Goal: Task Accomplishment & Management: Complete application form

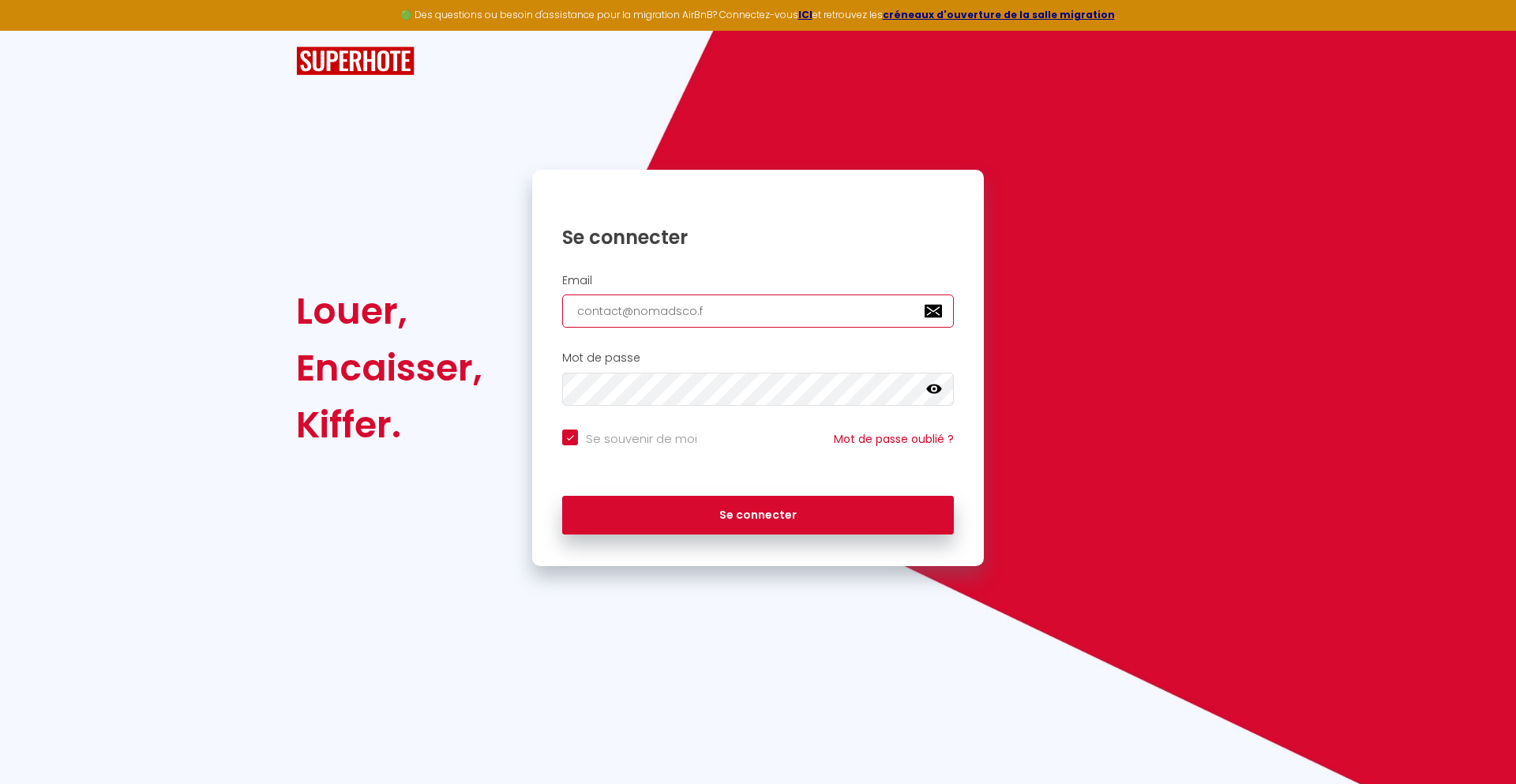
type input "[EMAIL_ADDRESS][DOMAIN_NAME]"
checkbox input "true"
type input "[EMAIL_ADDRESS][DOMAIN_NAME]"
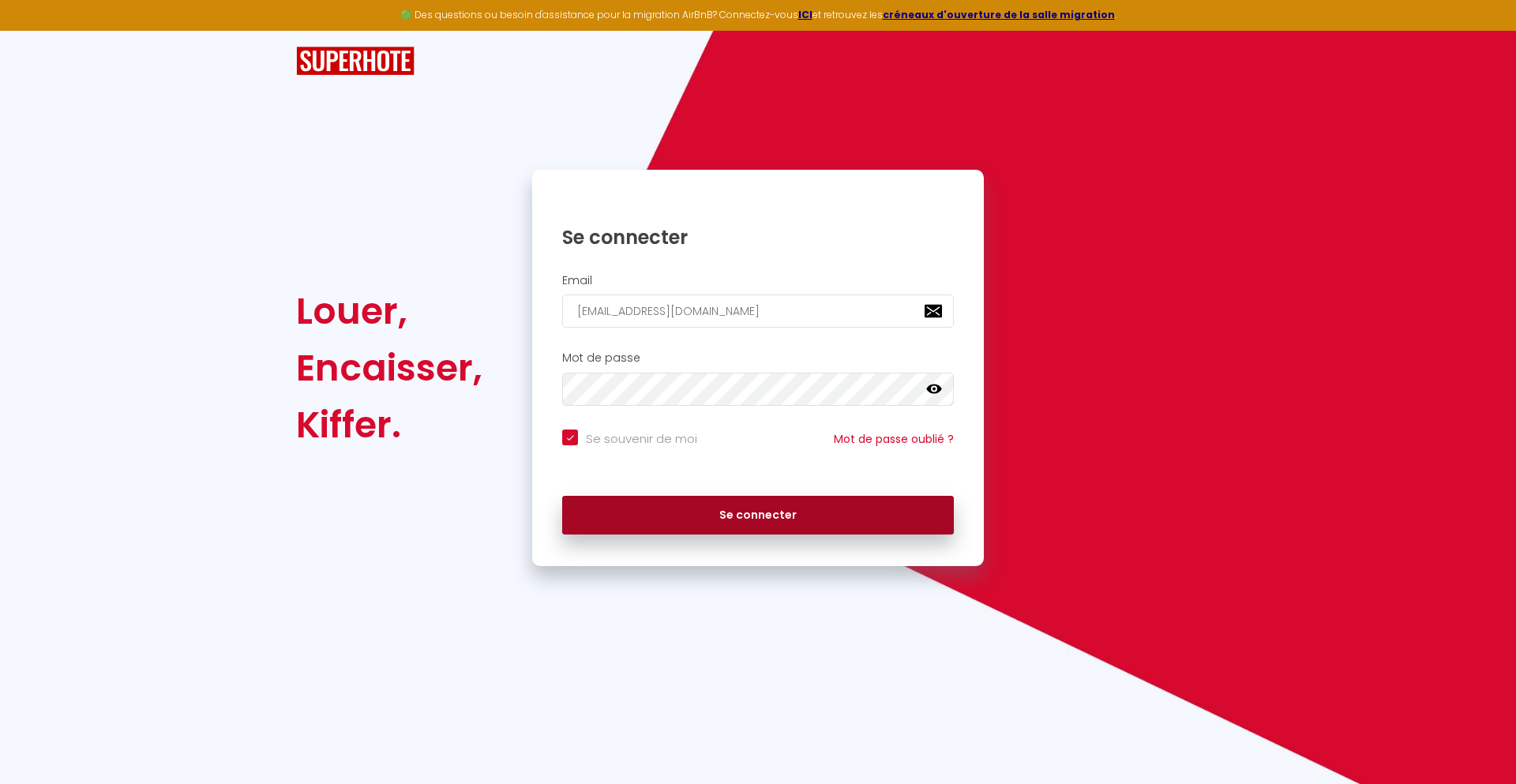
click at [758, 515] on button "Se connecter" at bounding box center [758, 516] width 392 height 40
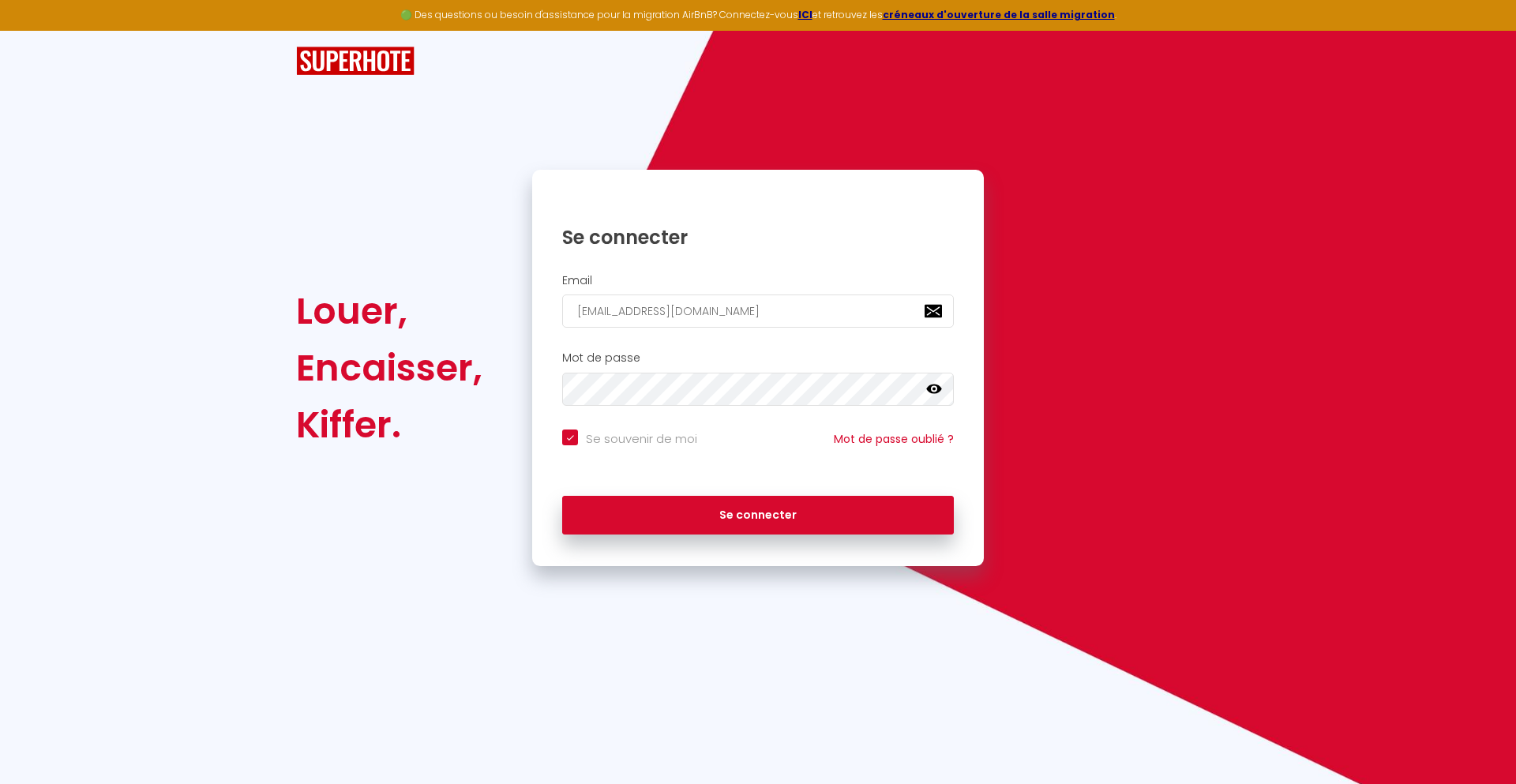
checkbox input "true"
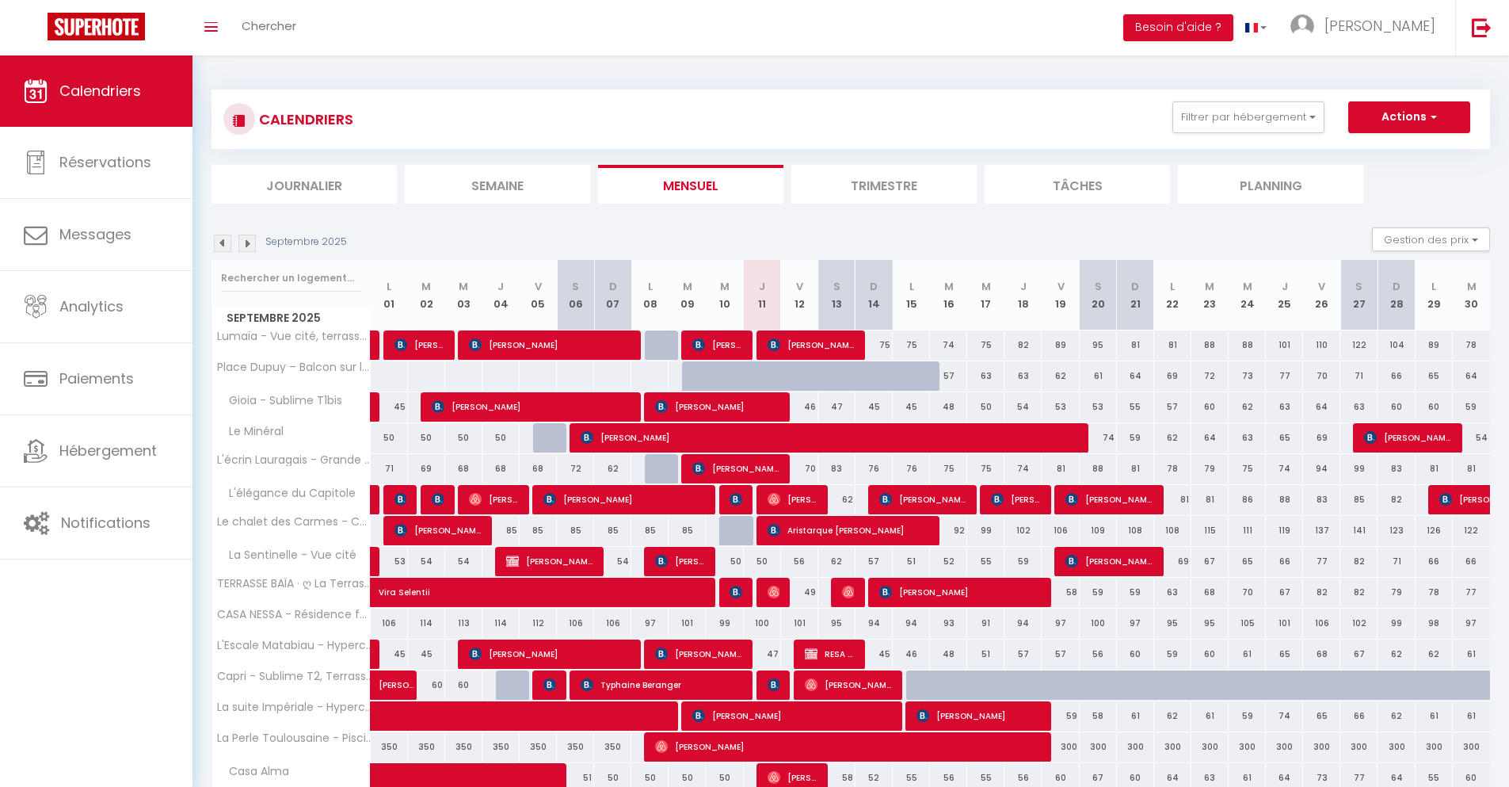
click at [304, 184] on li "Journalier" at bounding box center [304, 184] width 185 height 39
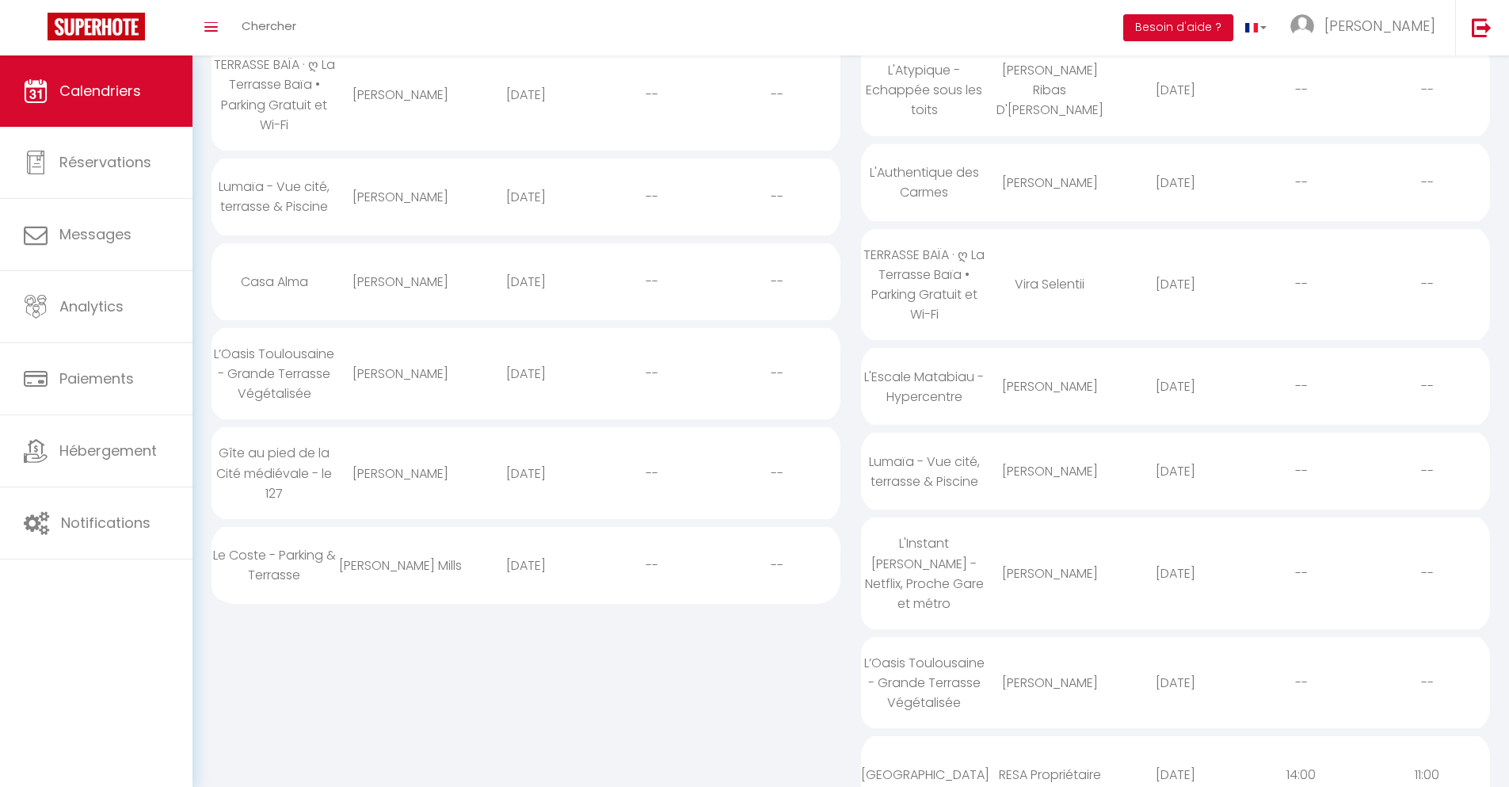
scroll to position [580, 0]
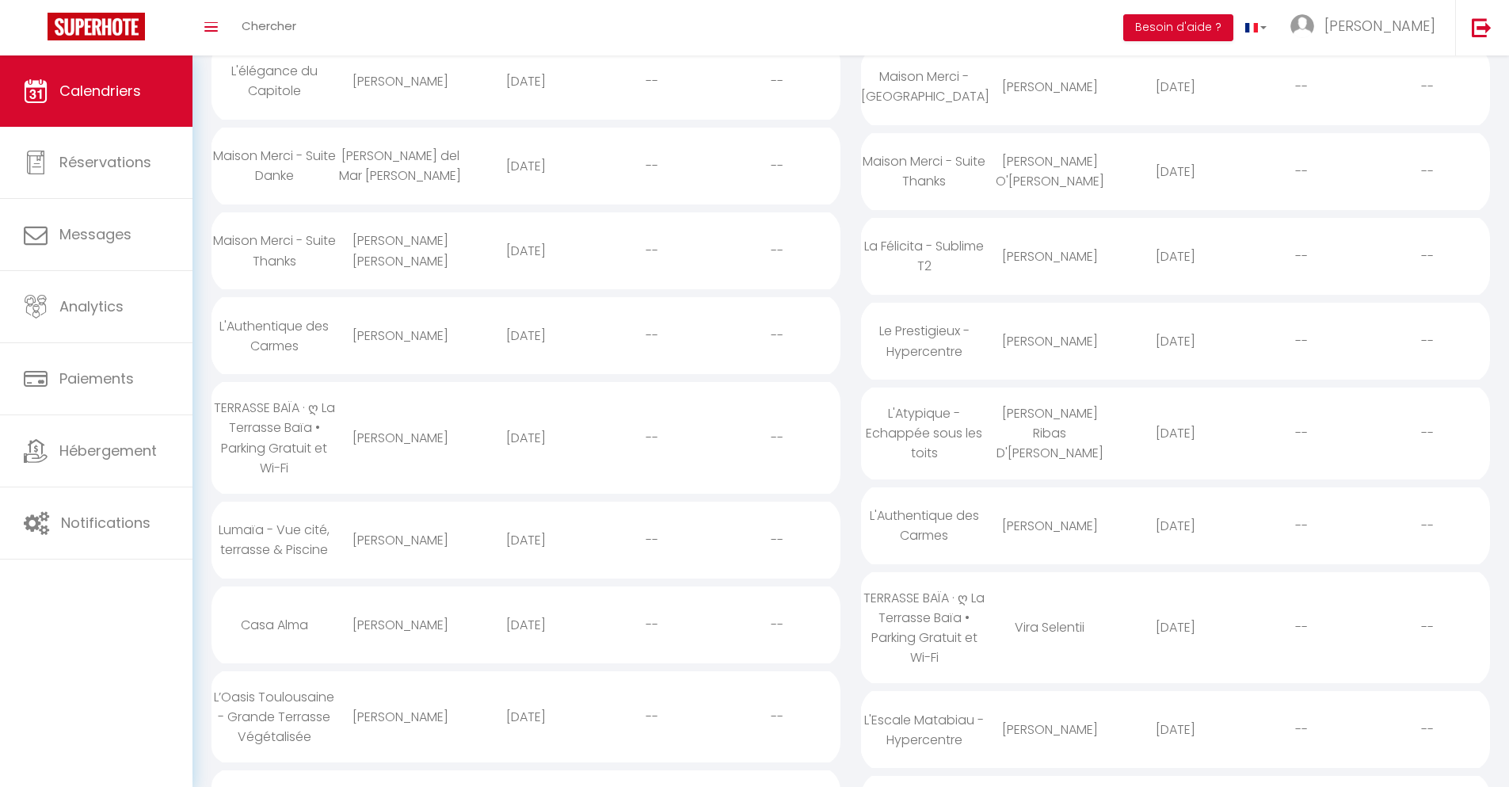
click at [525, 736] on div "[DATE]" at bounding box center [526, 716] width 126 height 51
select select "0"
select select "1"
select select
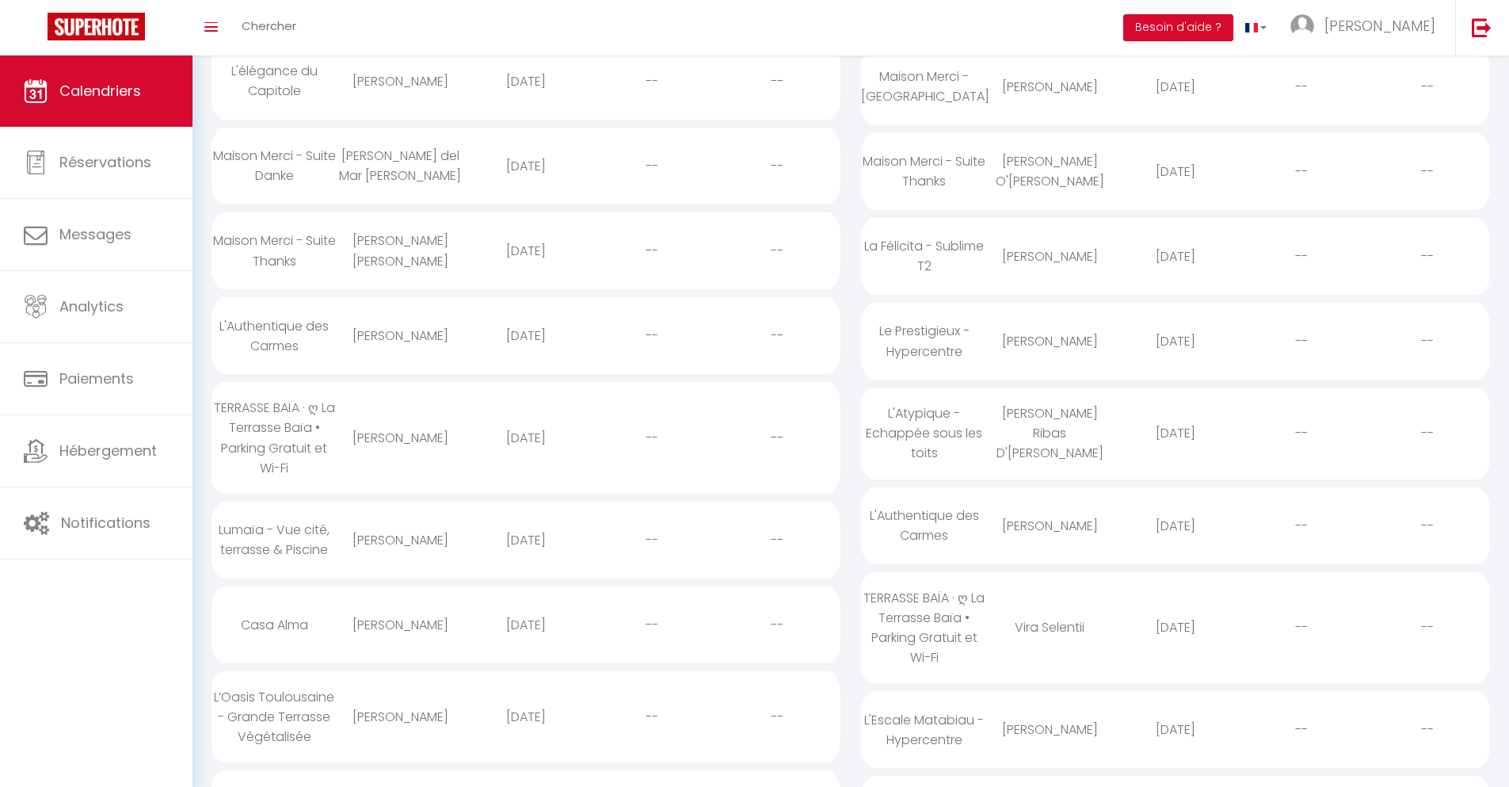
select select
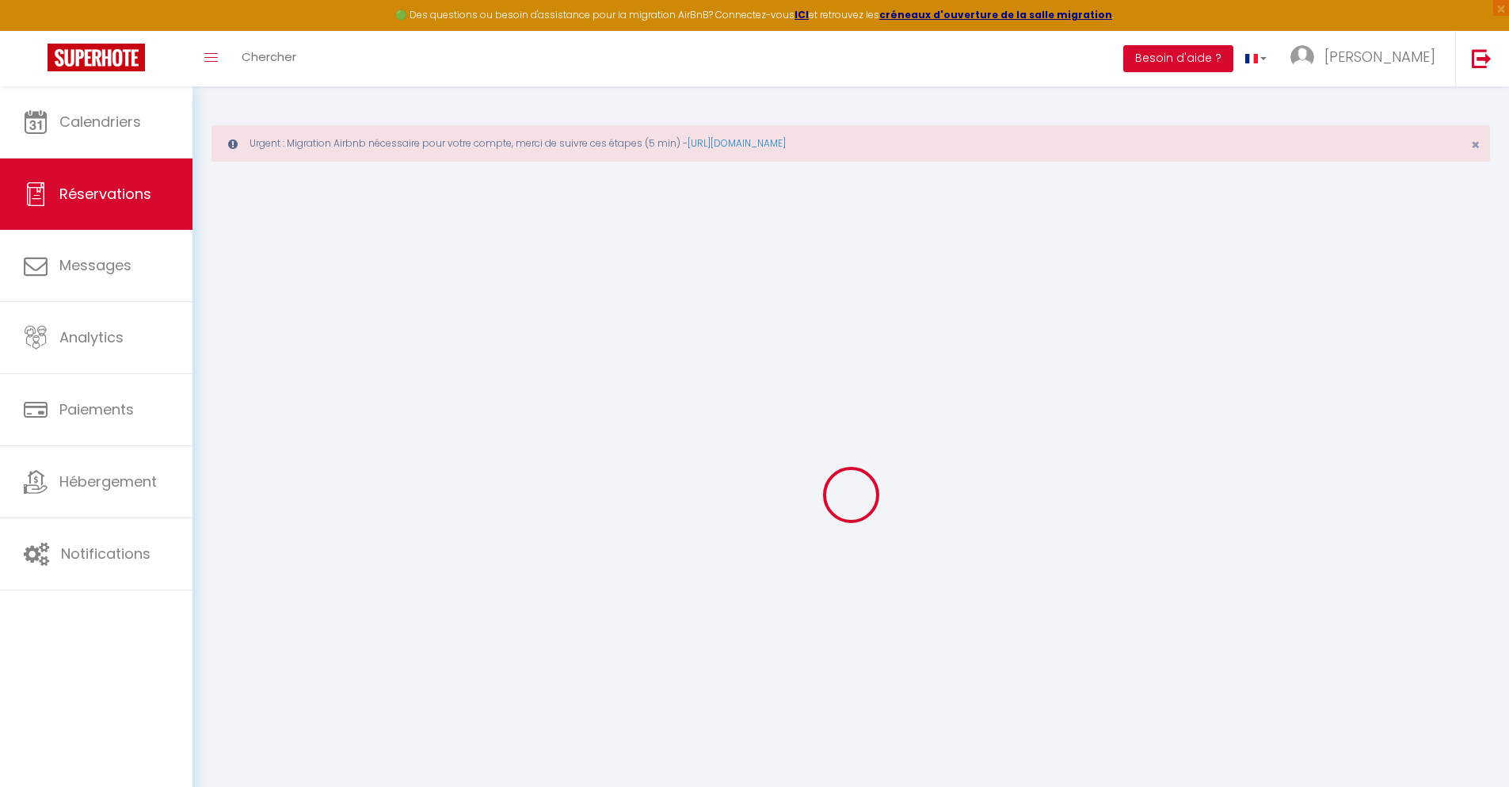
select select
checkbox input "false"
select select
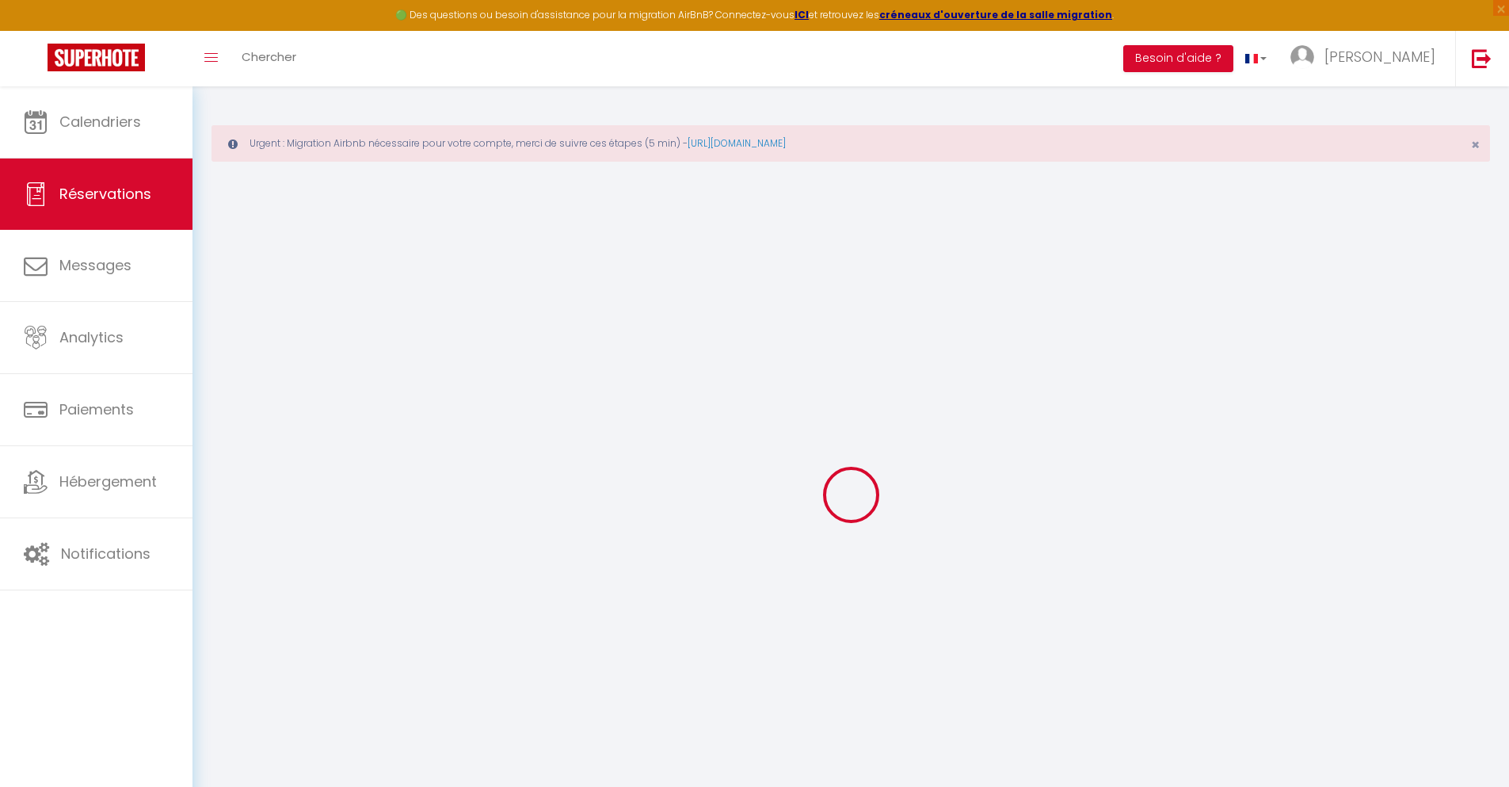
checkbox input "false"
type textarea "** THIS RESERVATION HAS BEEN PRE-PAID ** Reservation has a cancellation grace p…"
type input "40"
type input "13.57"
select select
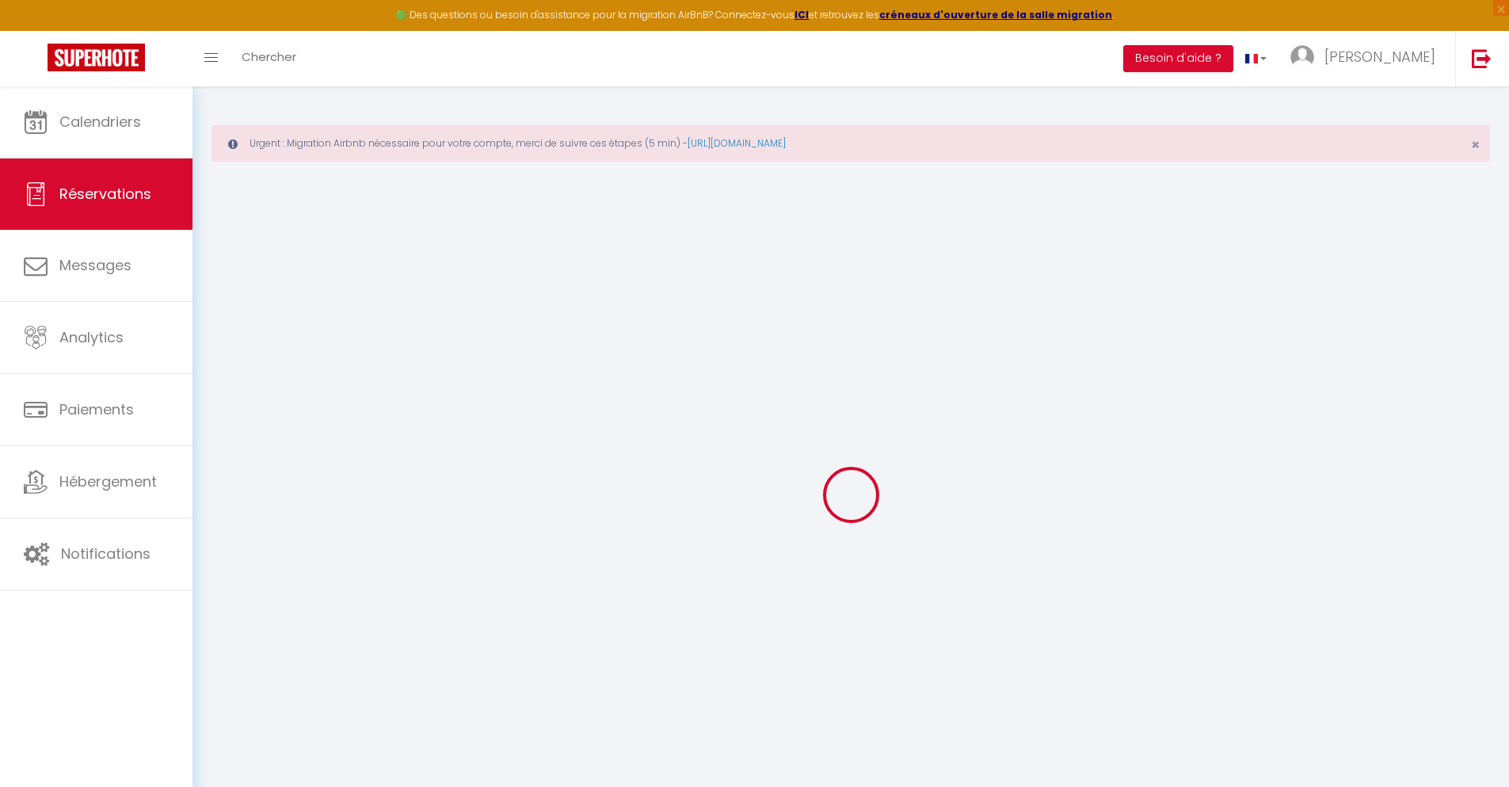
select select
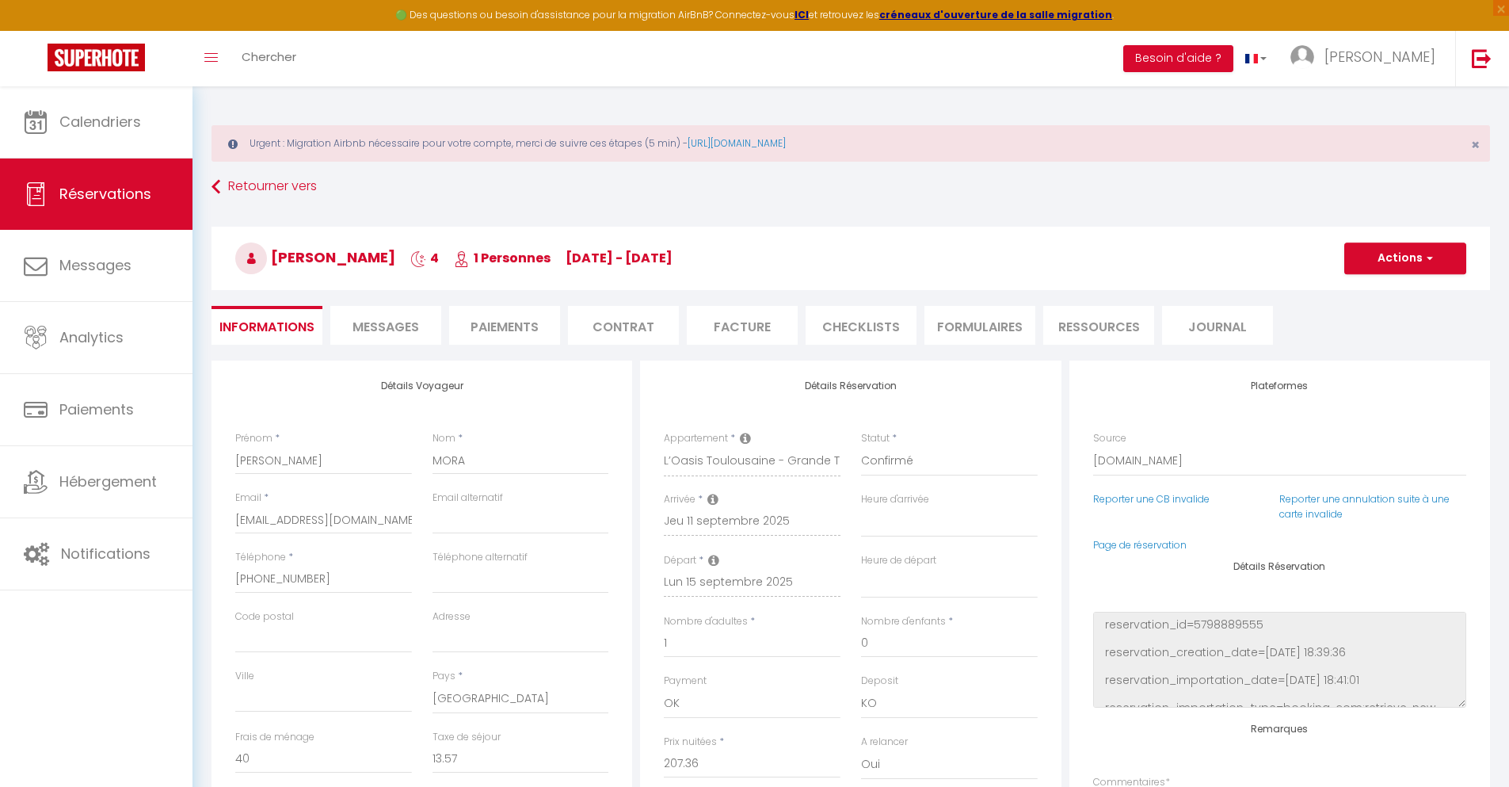
checkbox input "false"
select select
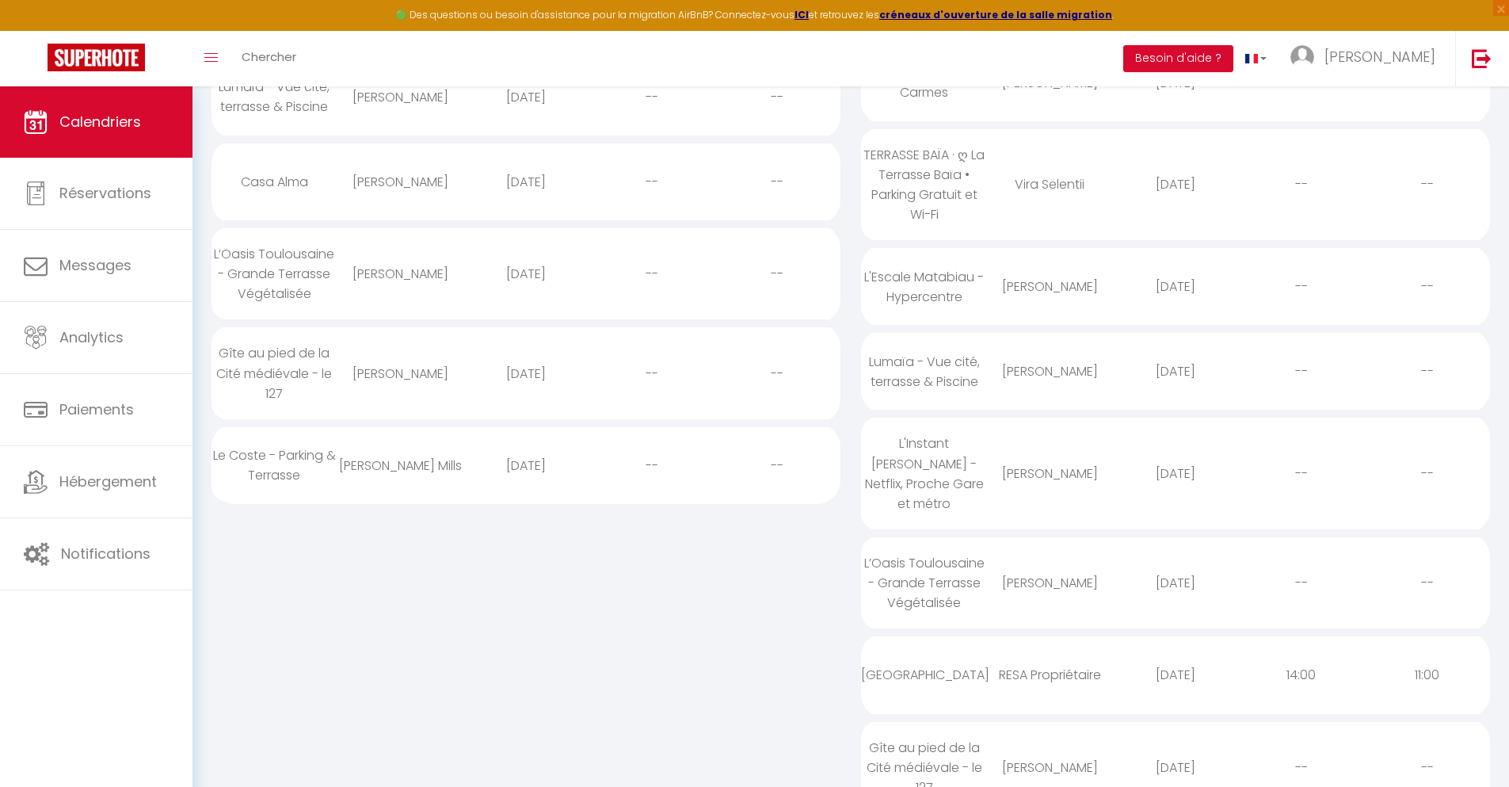
scroll to position [777, 0]
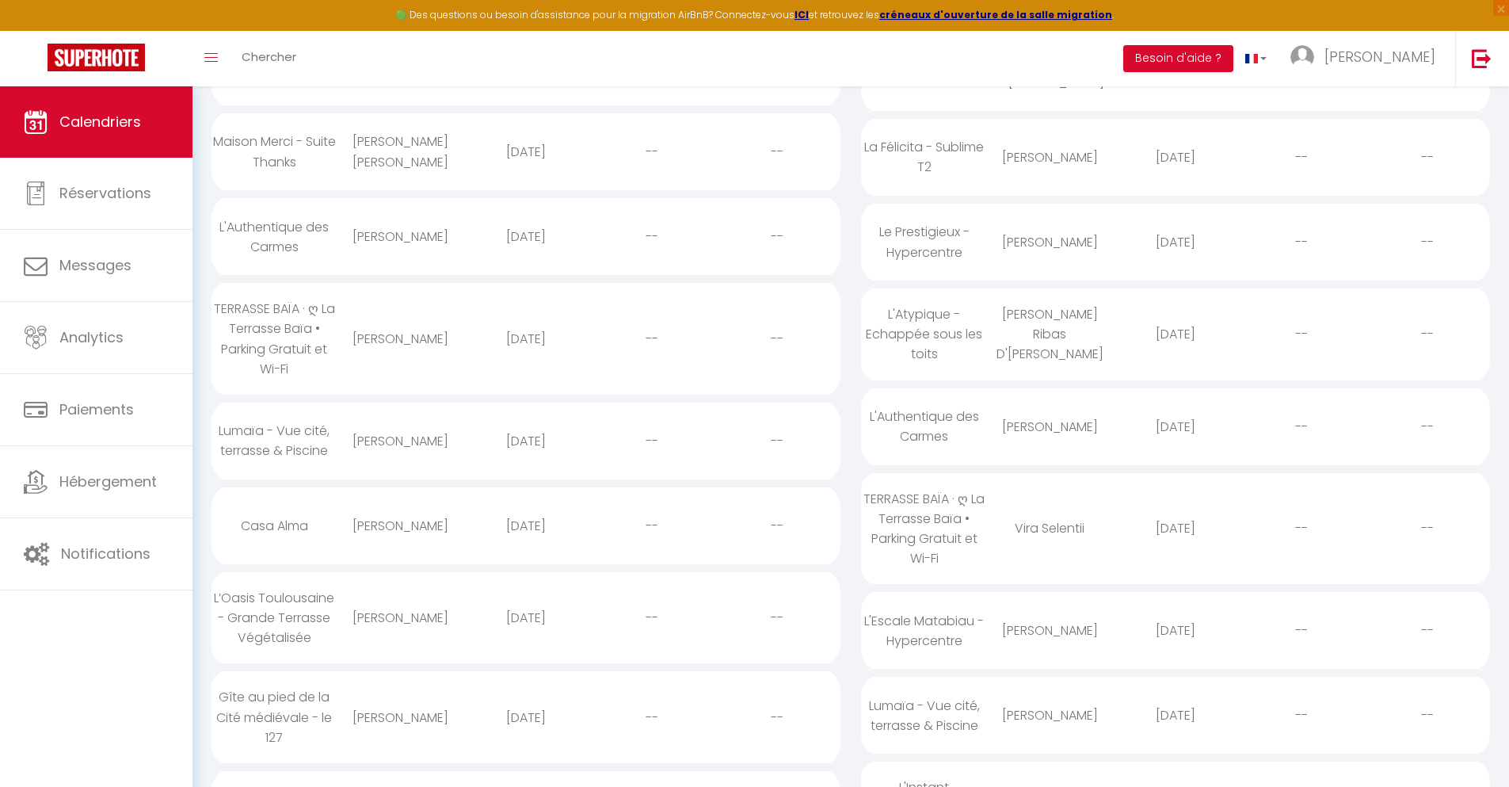
click at [525, 737] on div "[DATE]" at bounding box center [526, 717] width 126 height 51
select select "0"
select select "1"
select select
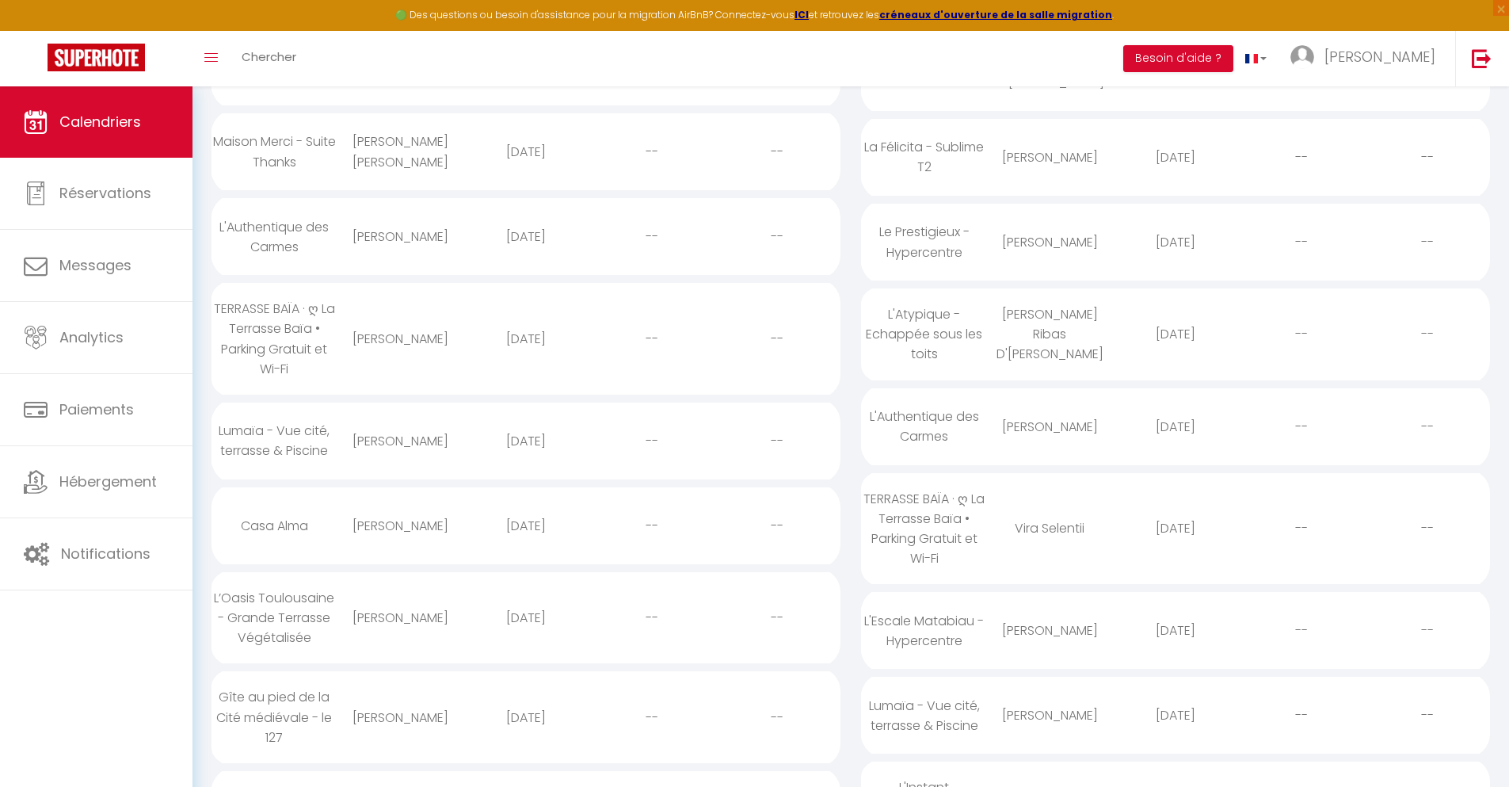
select select
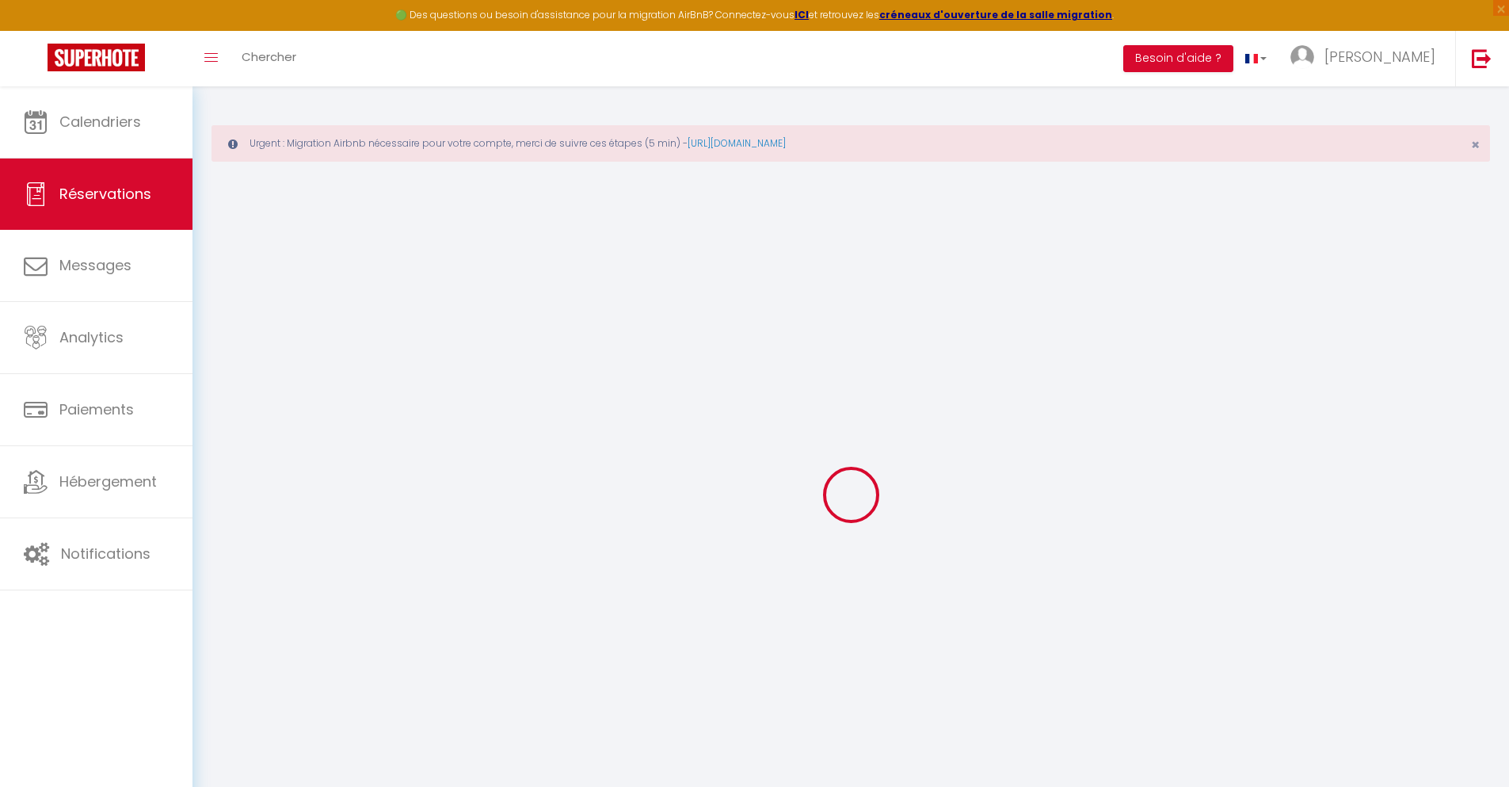
type input "[PERSON_NAME]"
select select
select select "74296"
select select "1"
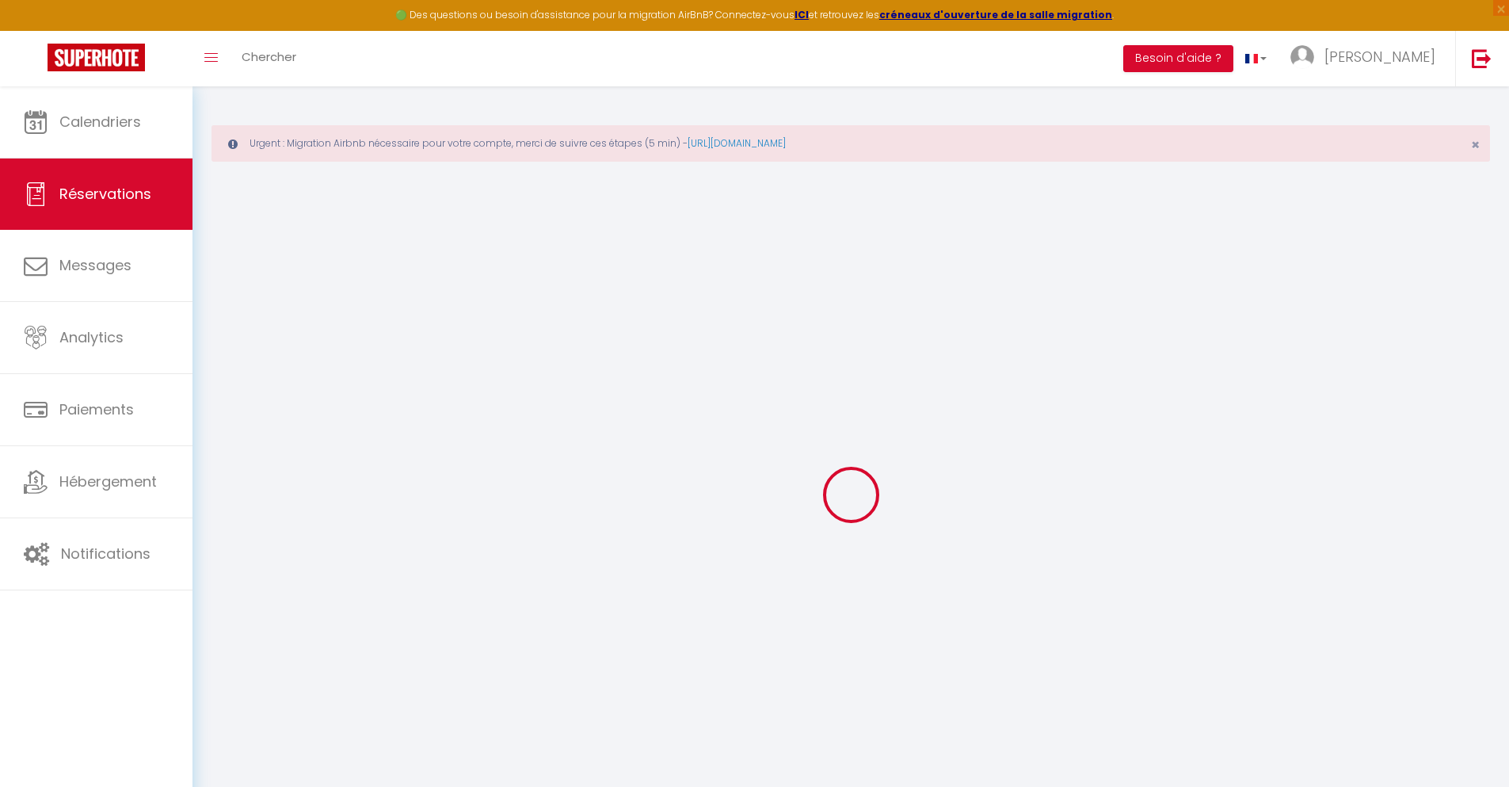
select select
type input "2"
type input "1"
select select "10"
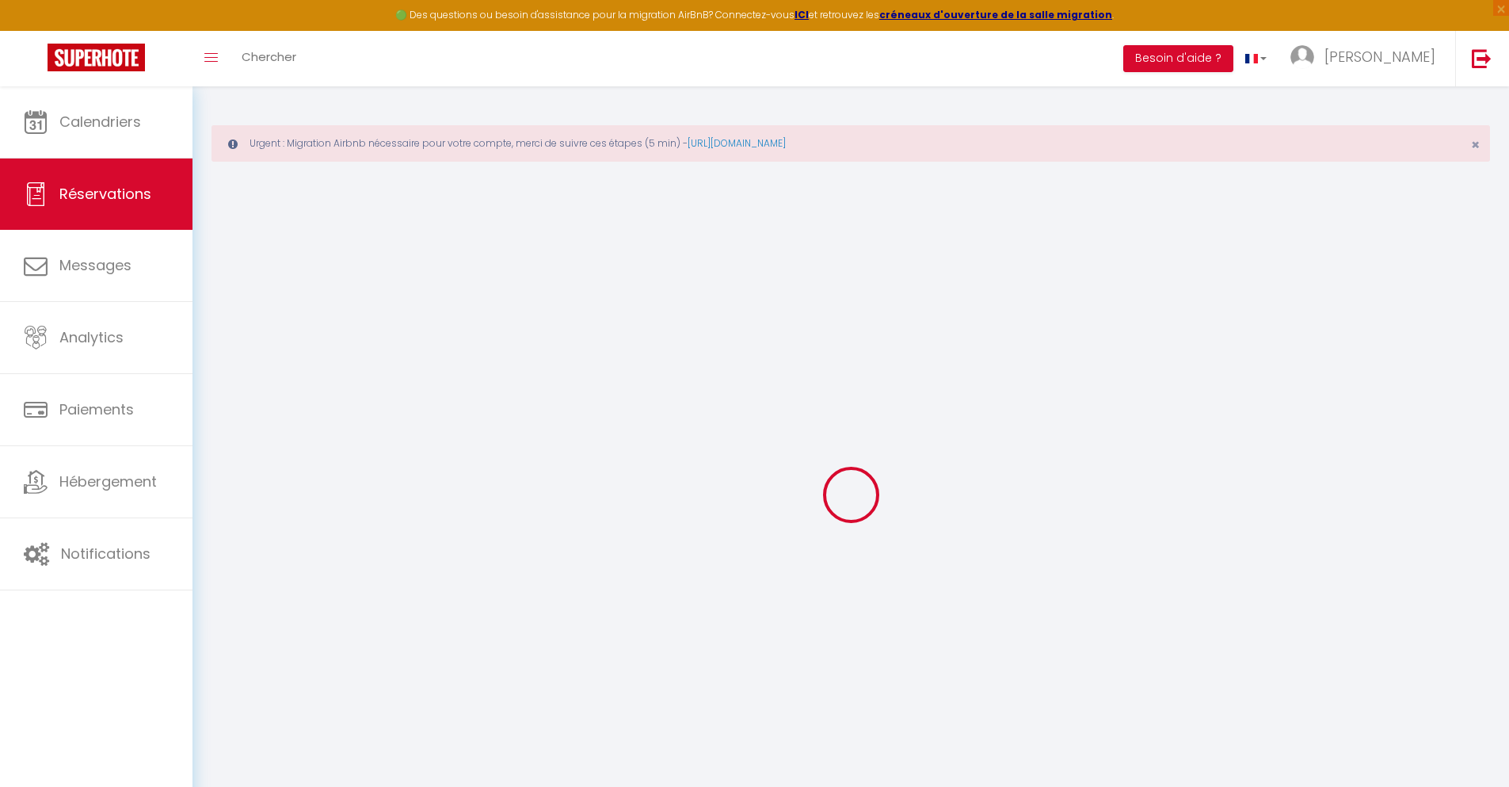
select select
type input "105.57"
checkbox input "false"
type input "30"
select select "2"
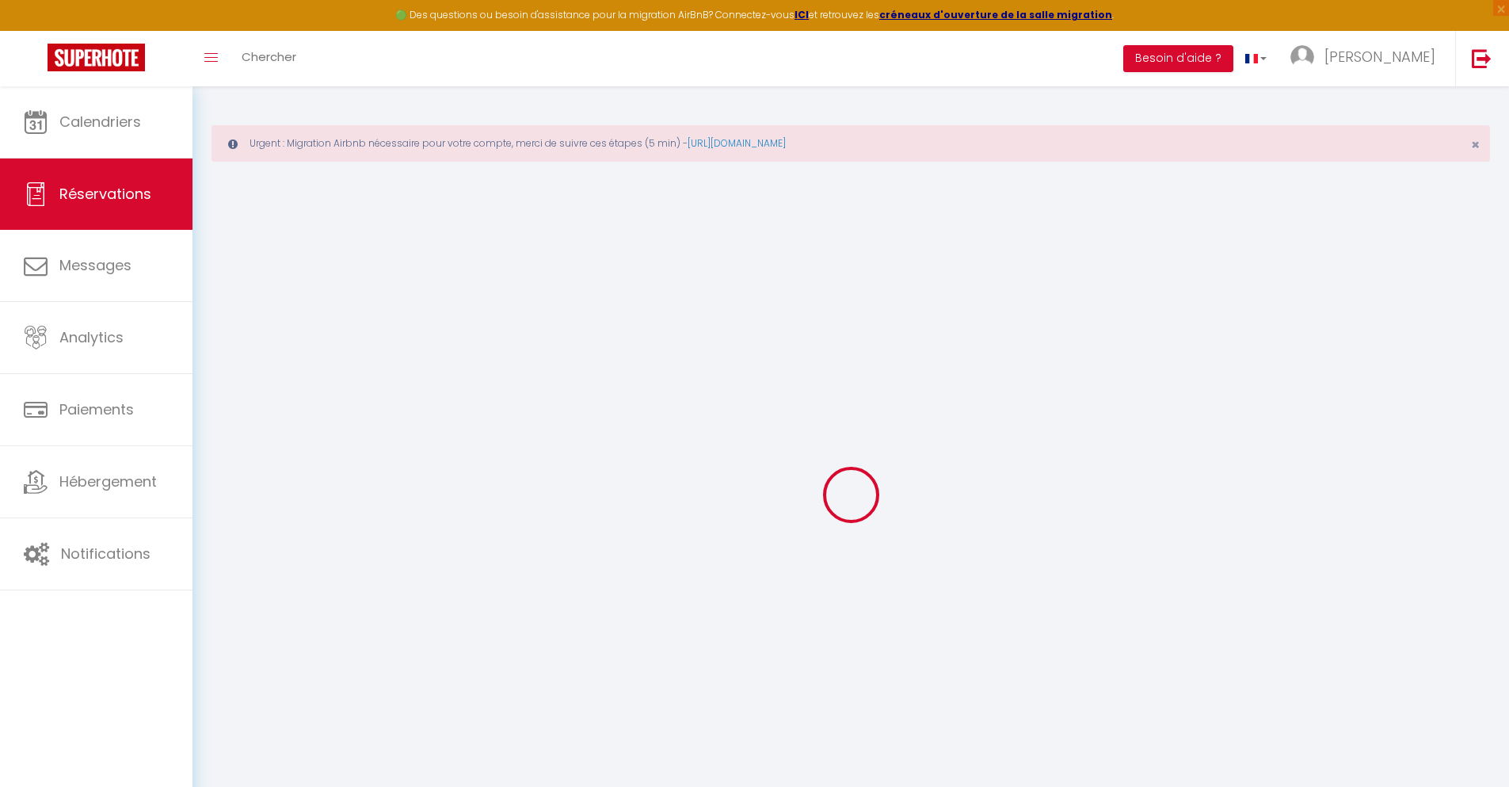
type input "0"
select select
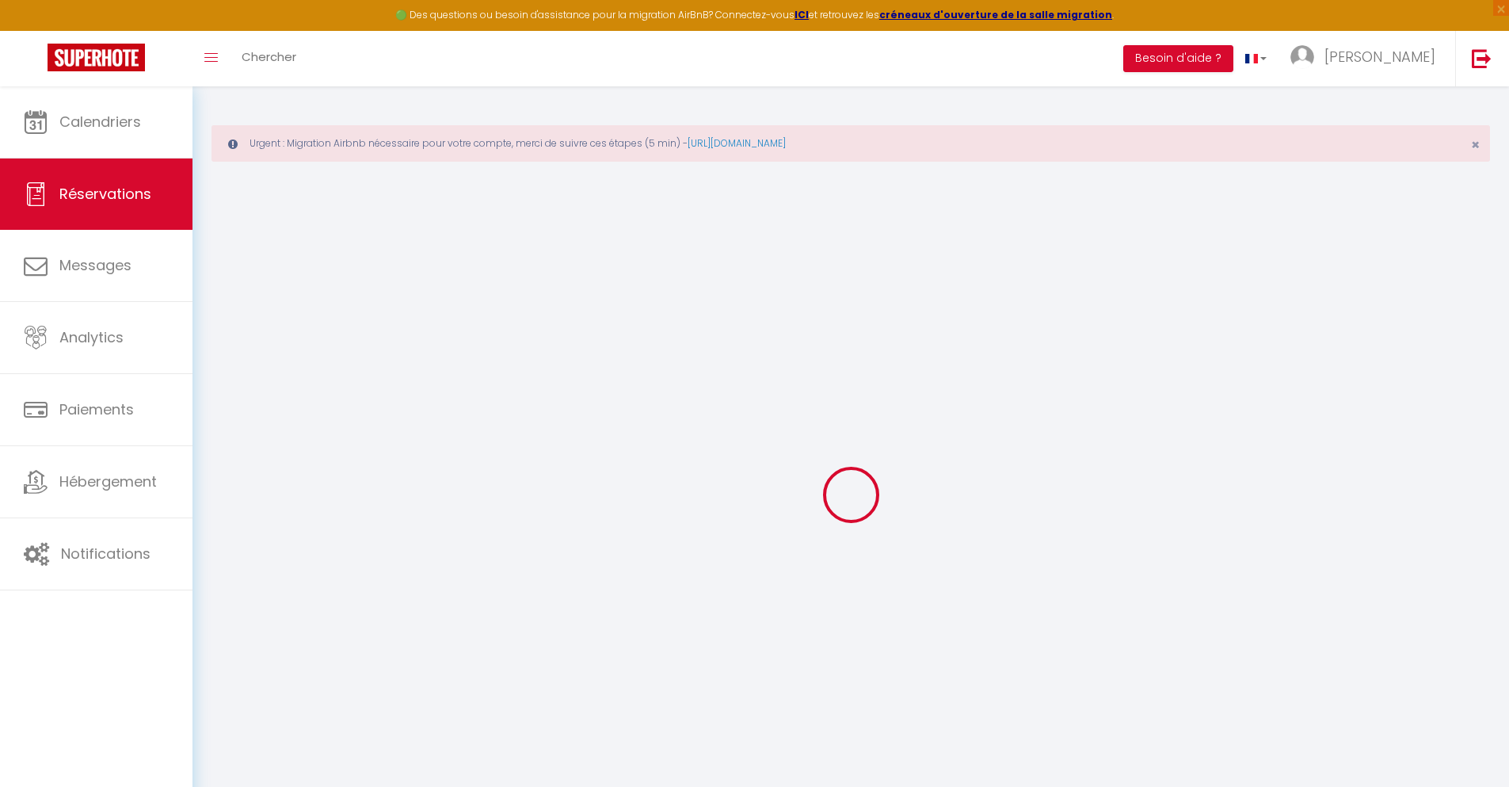
select select
select select "12"
select select "14"
checkbox input "false"
select select
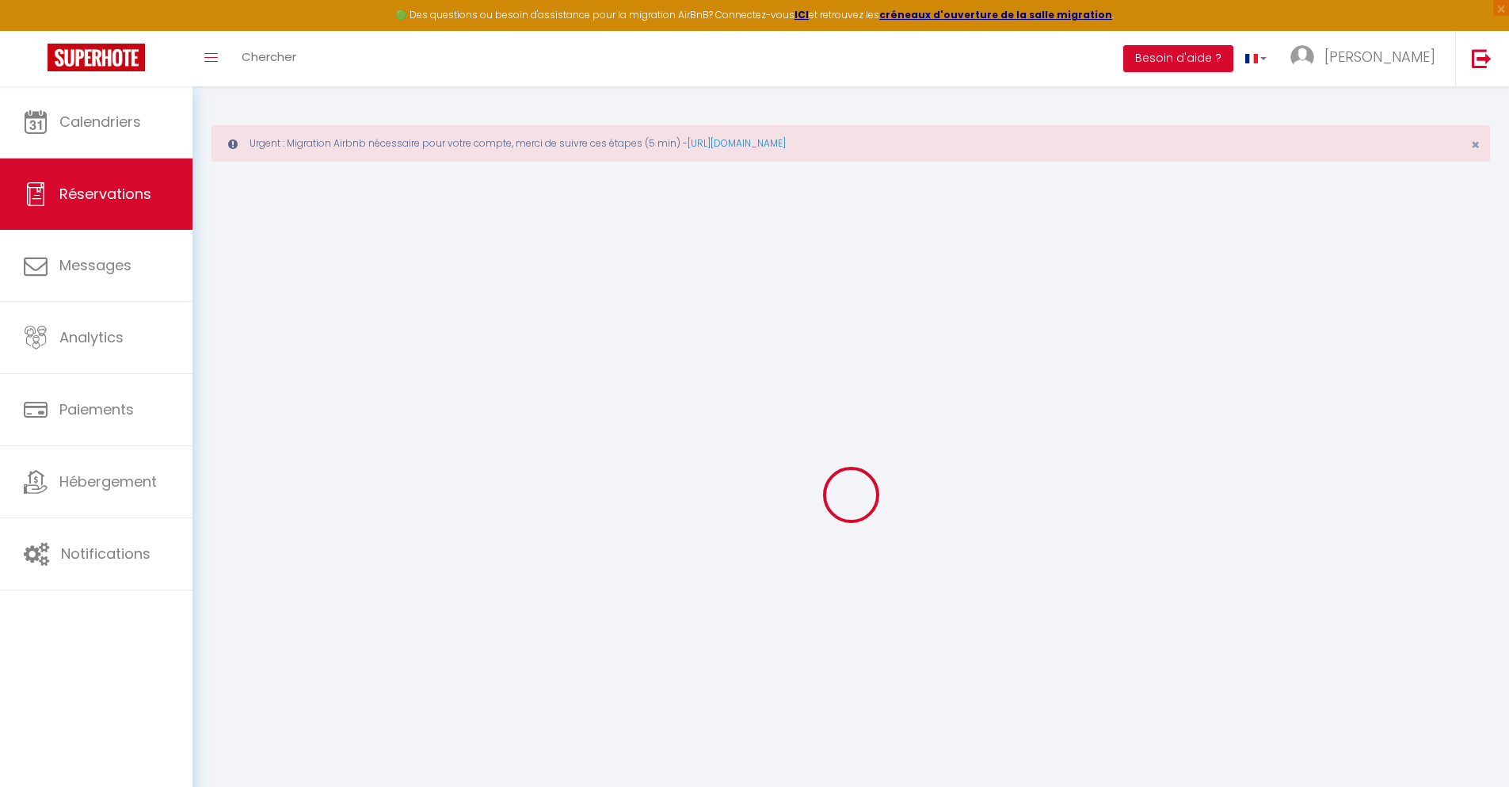
select select
checkbox input "false"
select select
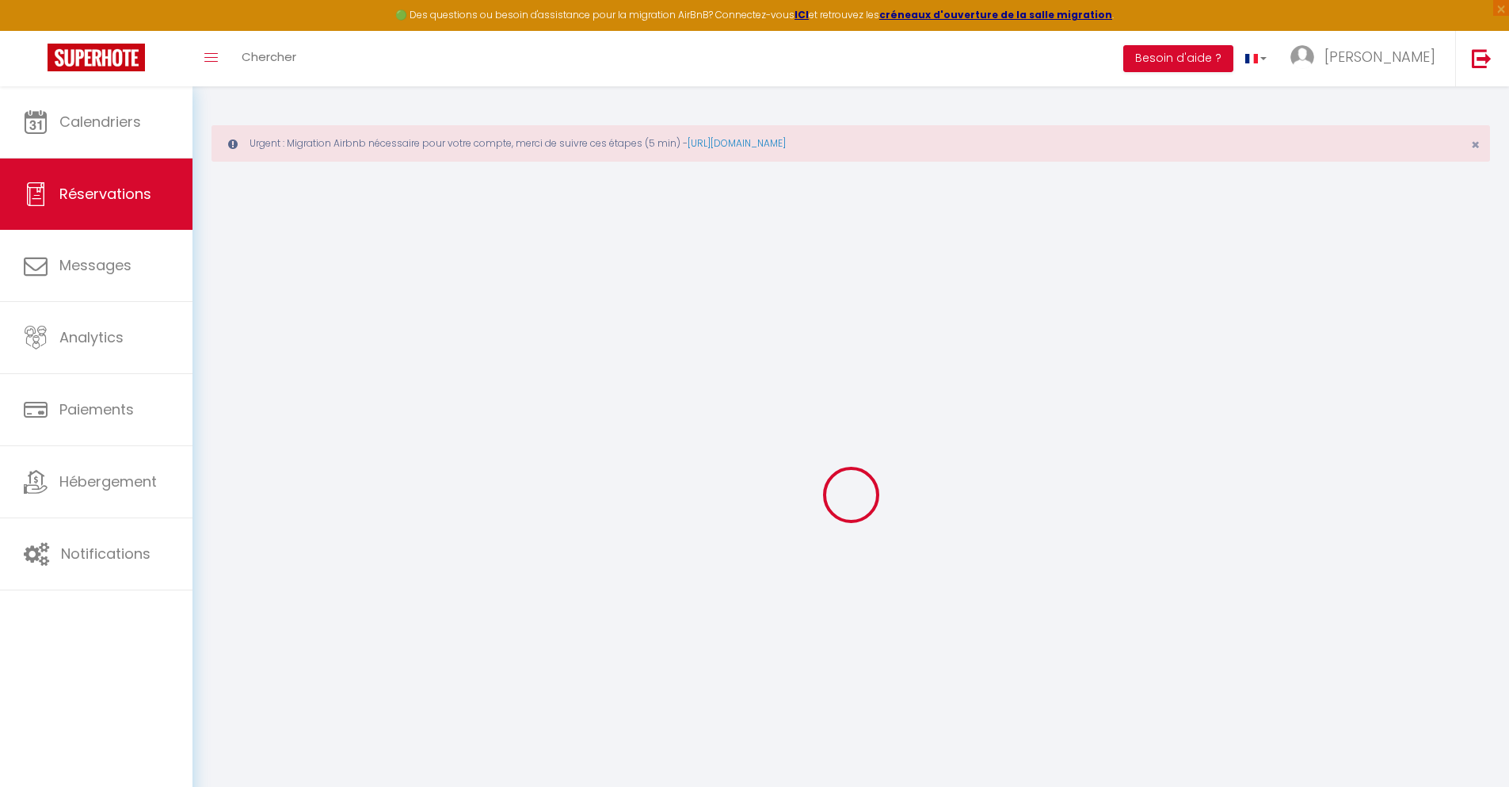
select select
checkbox input "false"
select select
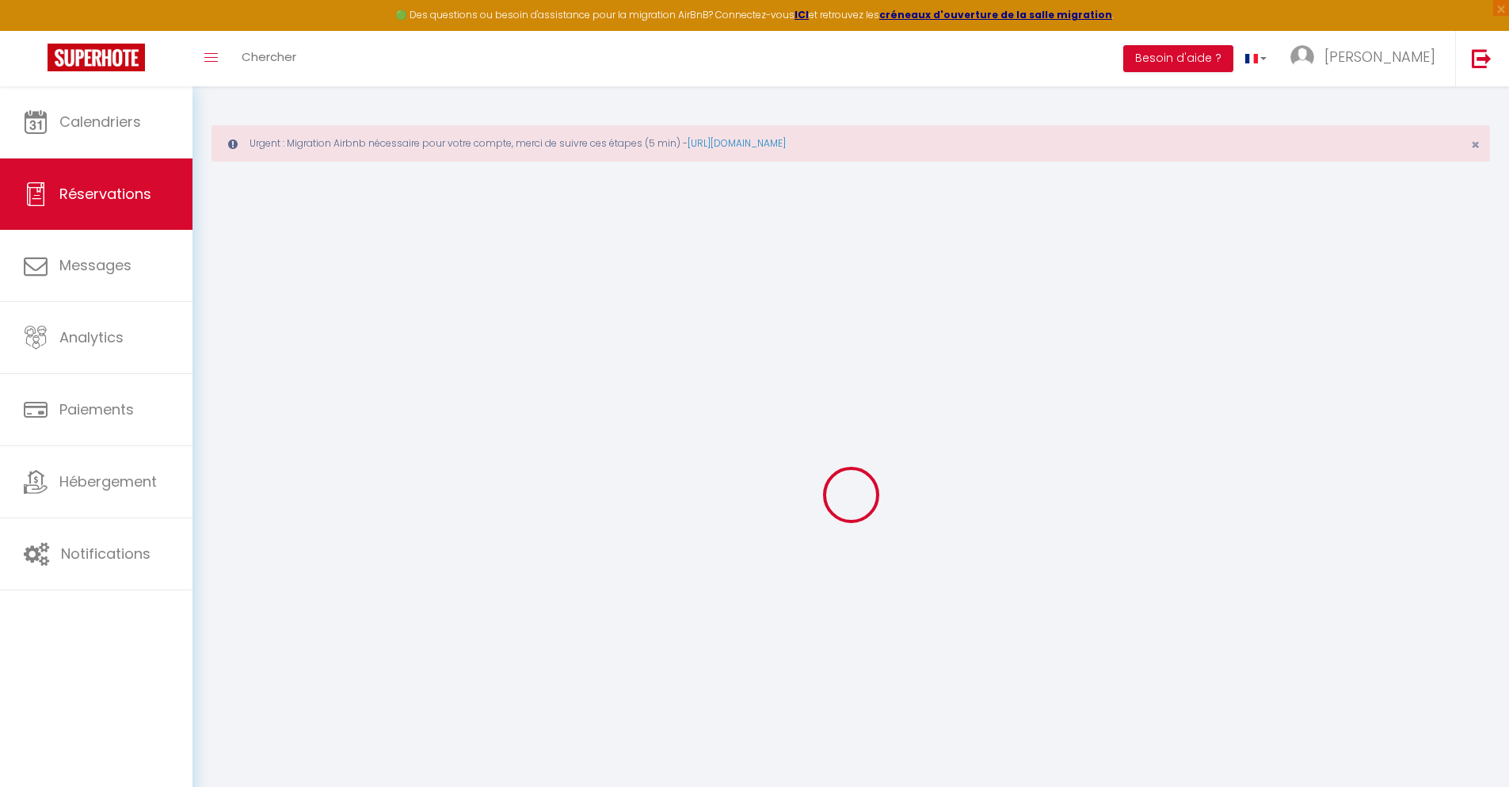
checkbox input "false"
select select
type input "30"
select select
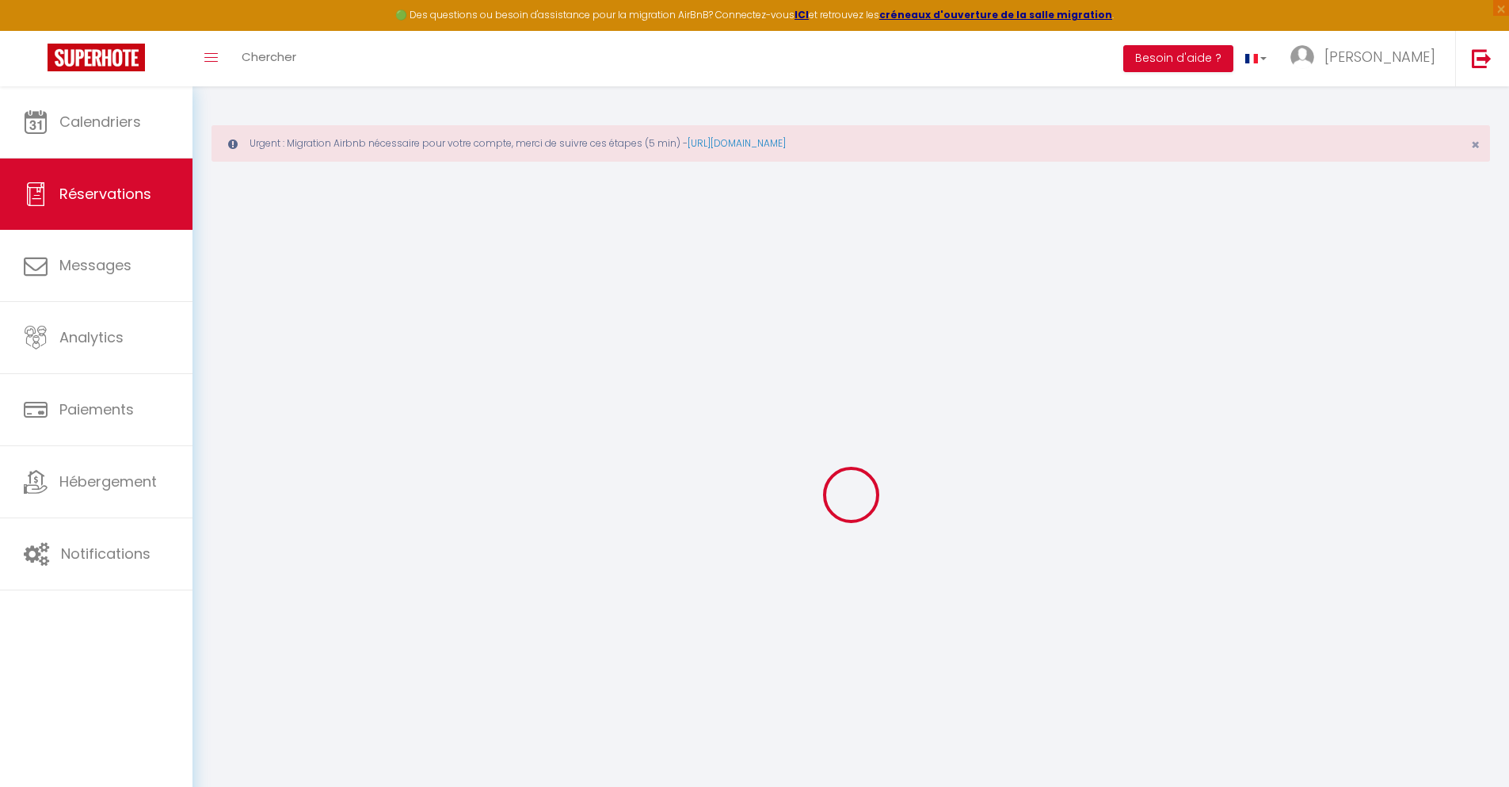
checkbox input "false"
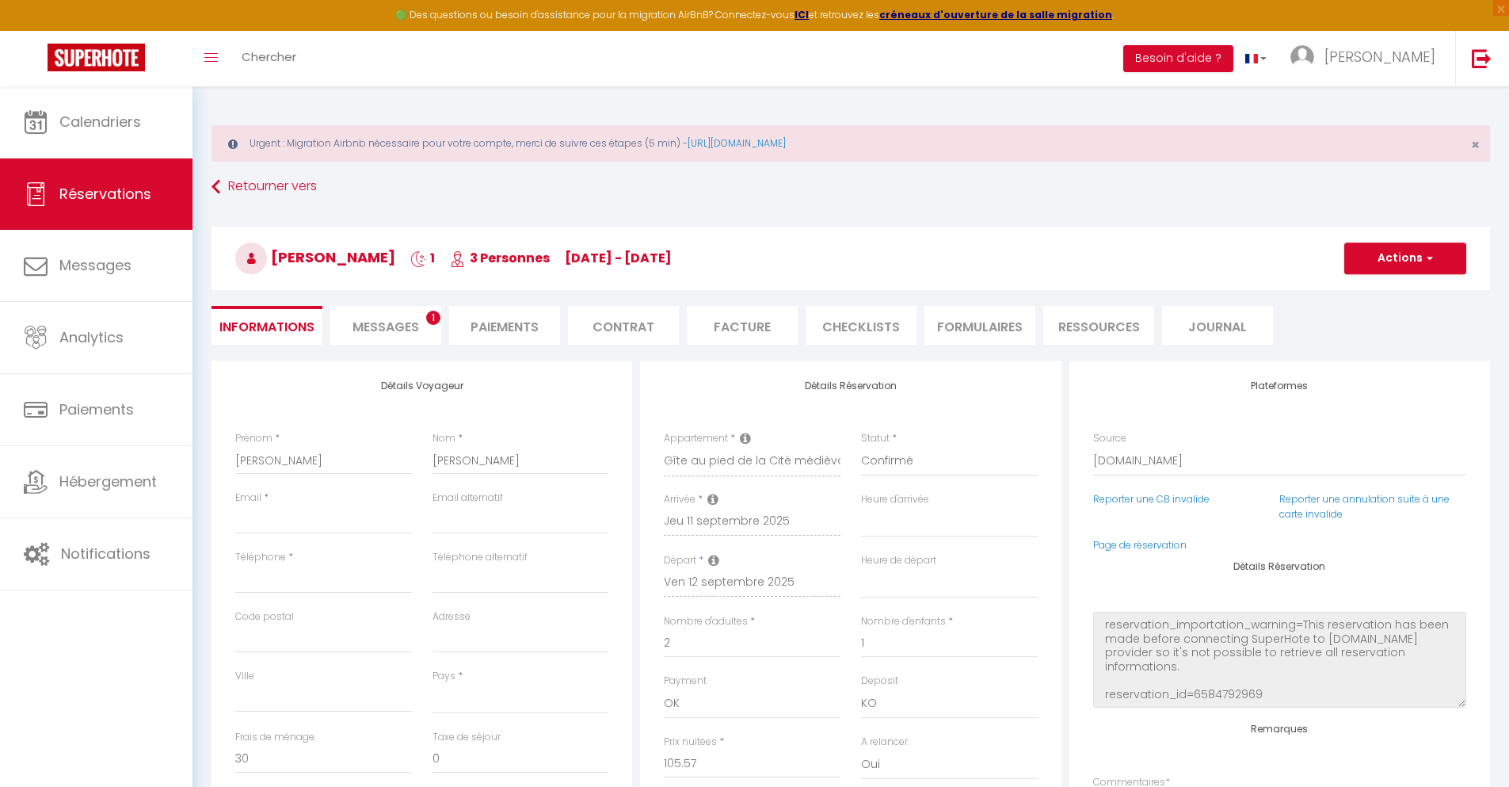
select select
checkbox input "false"
select select
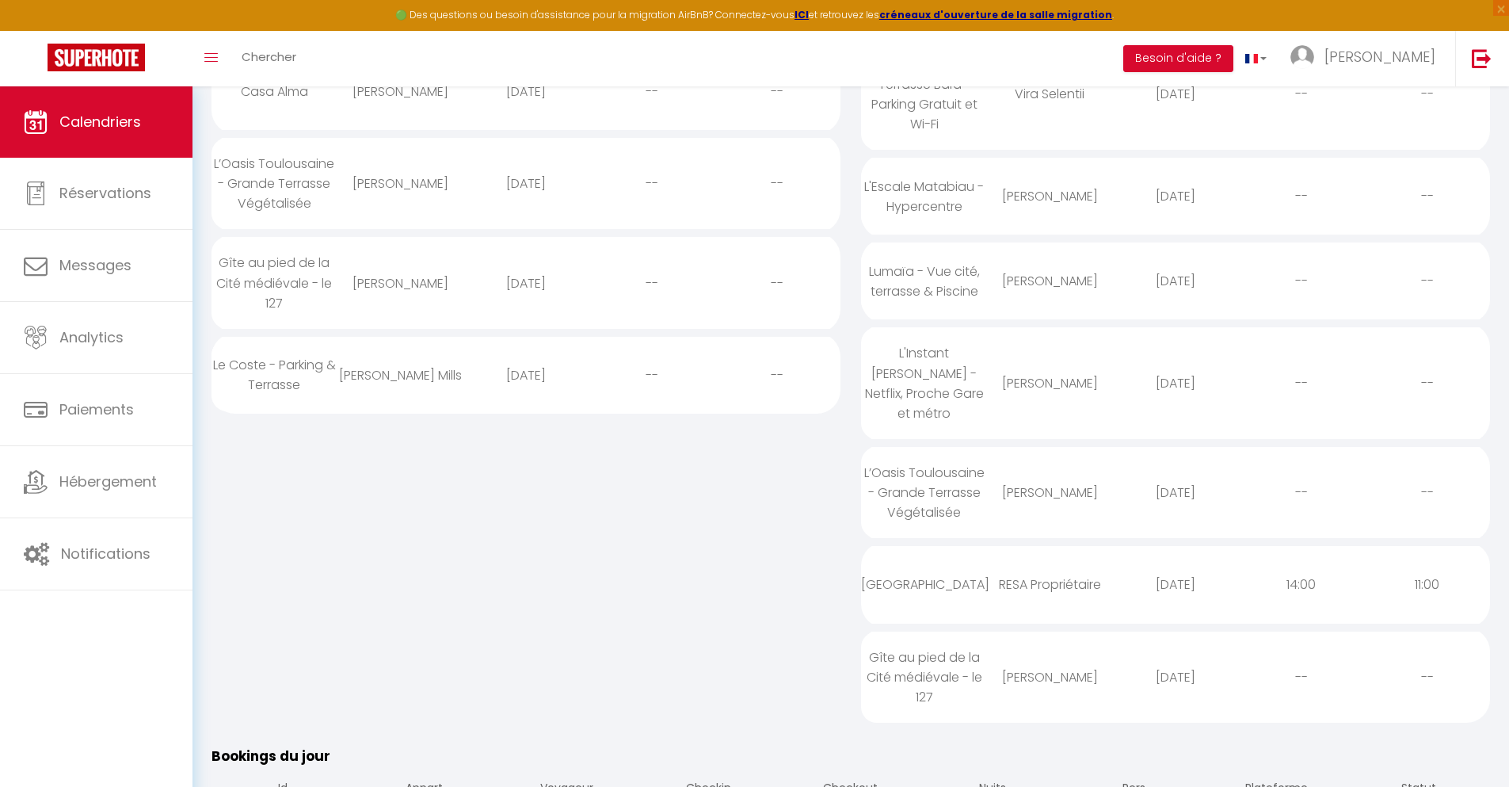
scroll to position [858, 0]
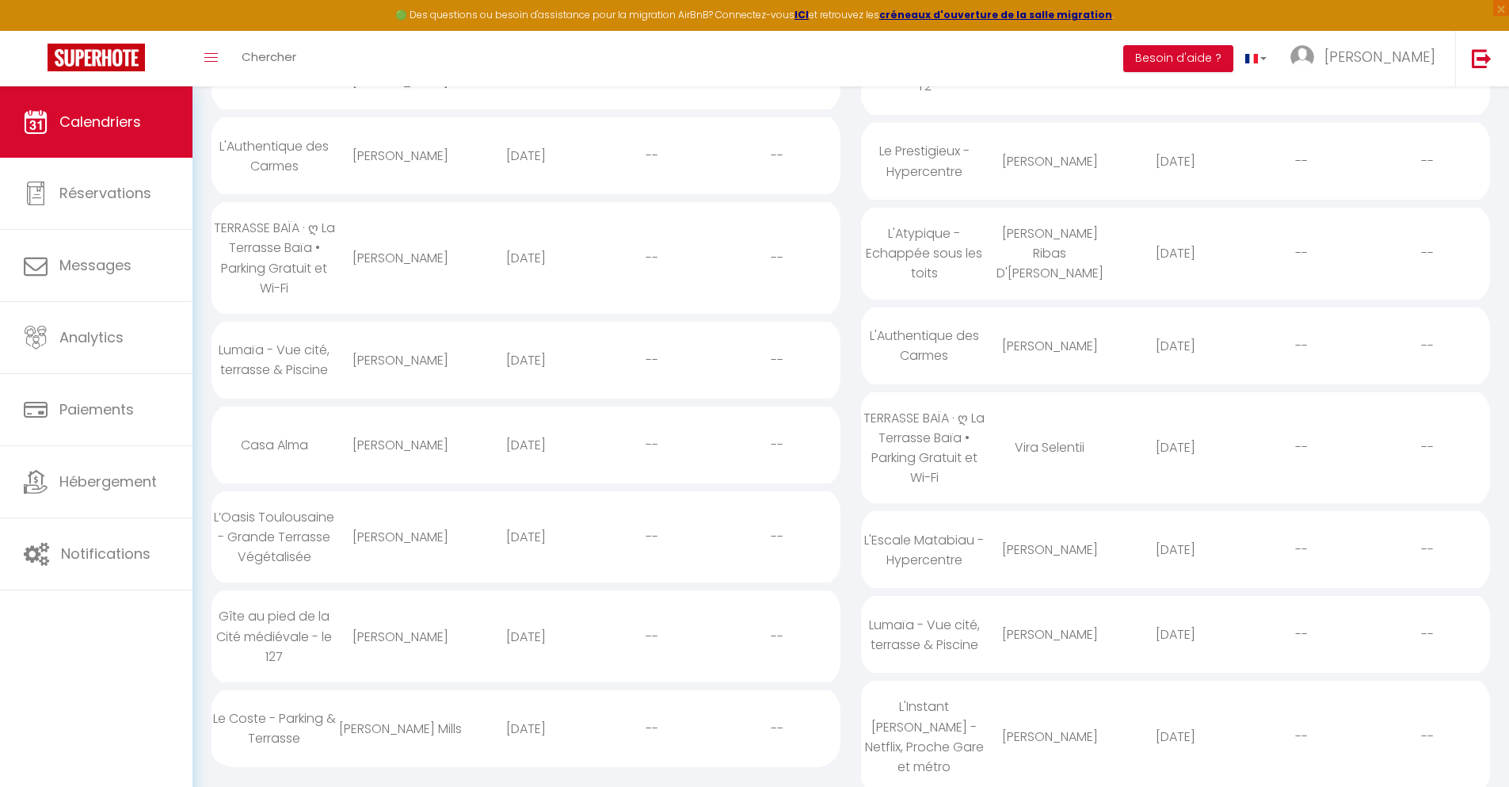
click at [525, 746] on div "[DATE]" at bounding box center [526, 728] width 126 height 51
select select "0"
select select "1"
select select
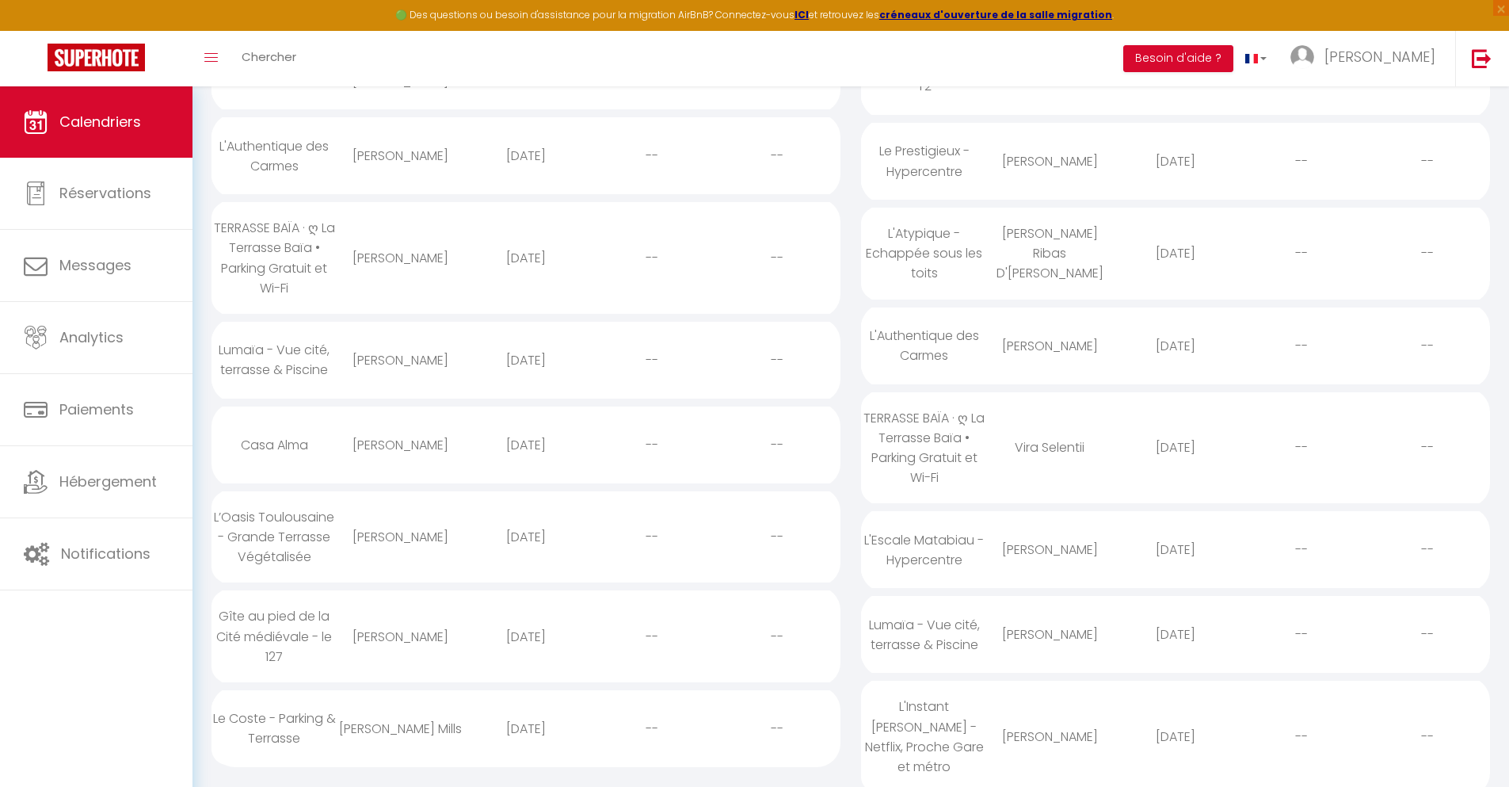
select select
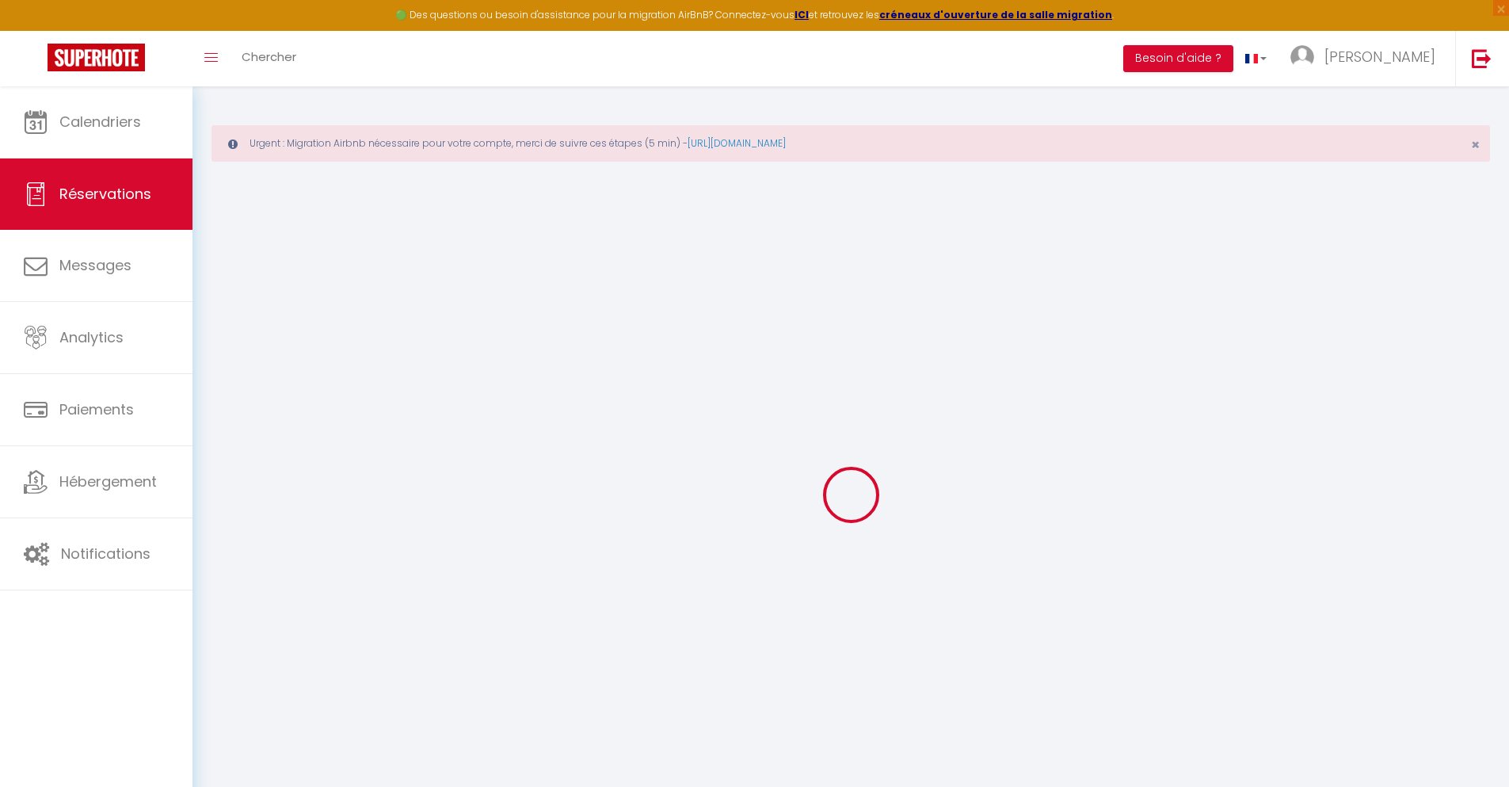
type input "Sergi"
type input "Corominas Mills"
type input "[EMAIL_ADDRESS][DOMAIN_NAME]"
type input "[PHONE_NUMBER]"
select select "ES"
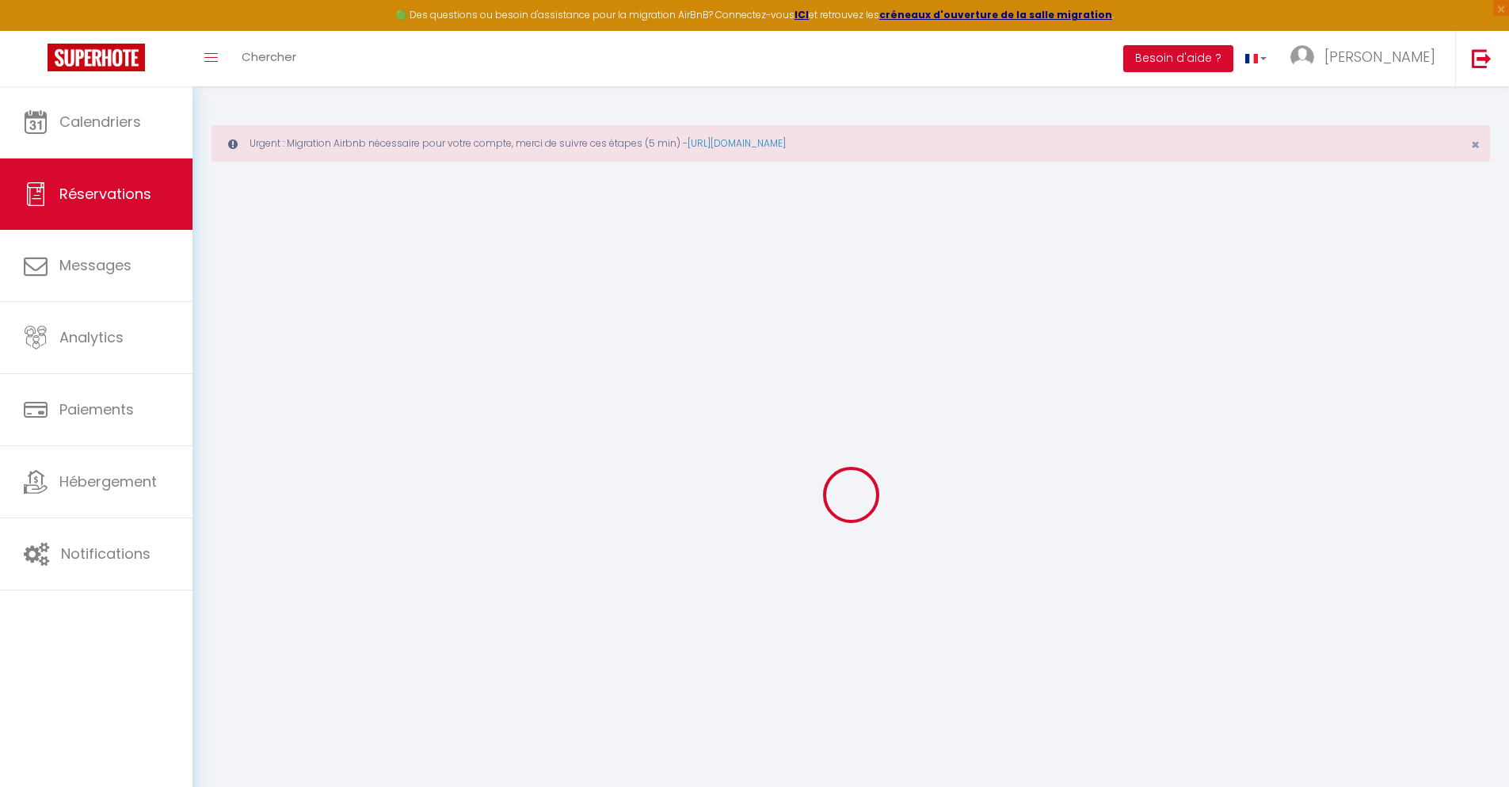
type input "68.12"
type input "5.9"
select select "74640"
select select "1"
select select
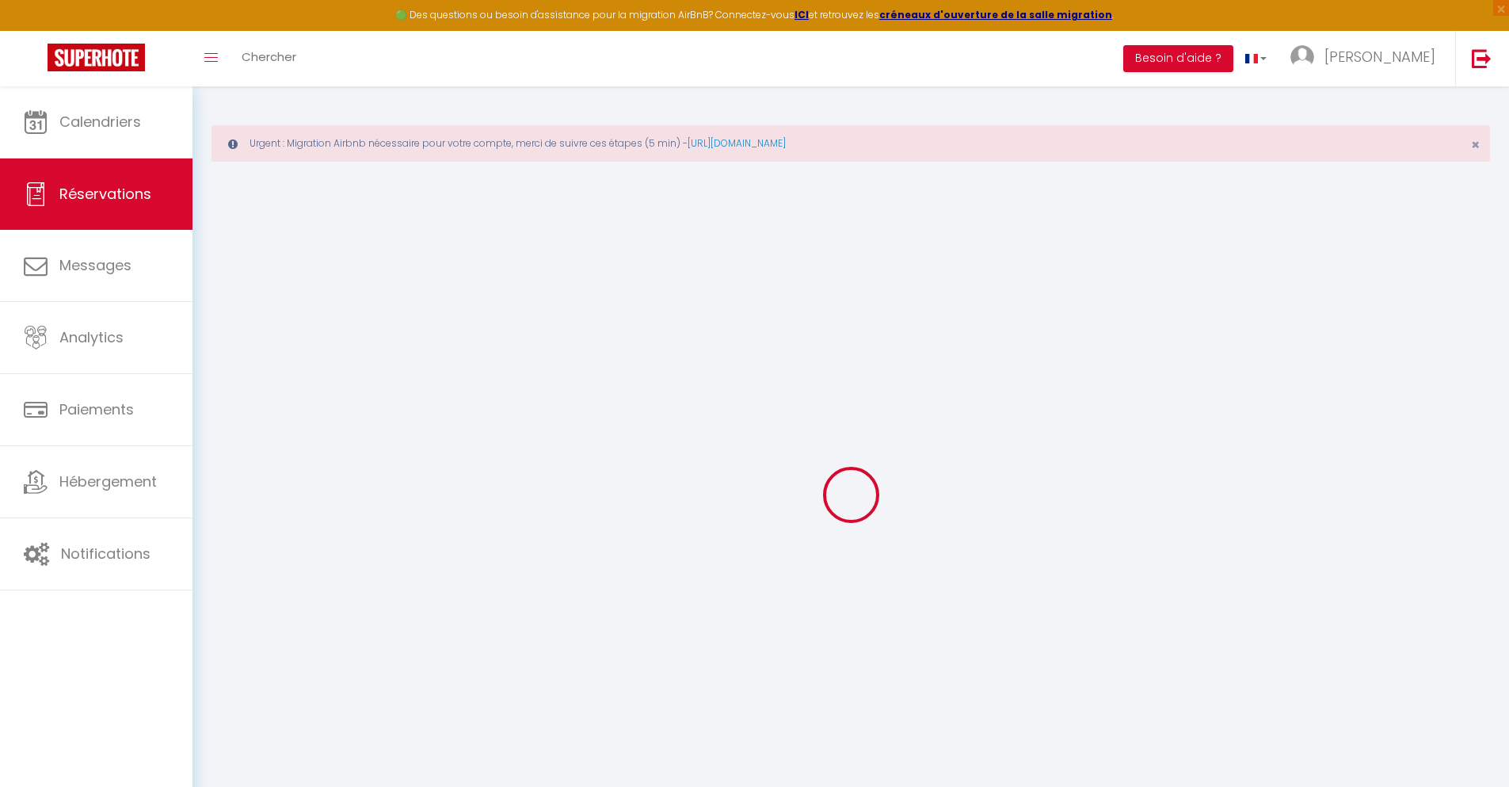
select select
type input "5"
select select "12"
select select
type input "315.73"
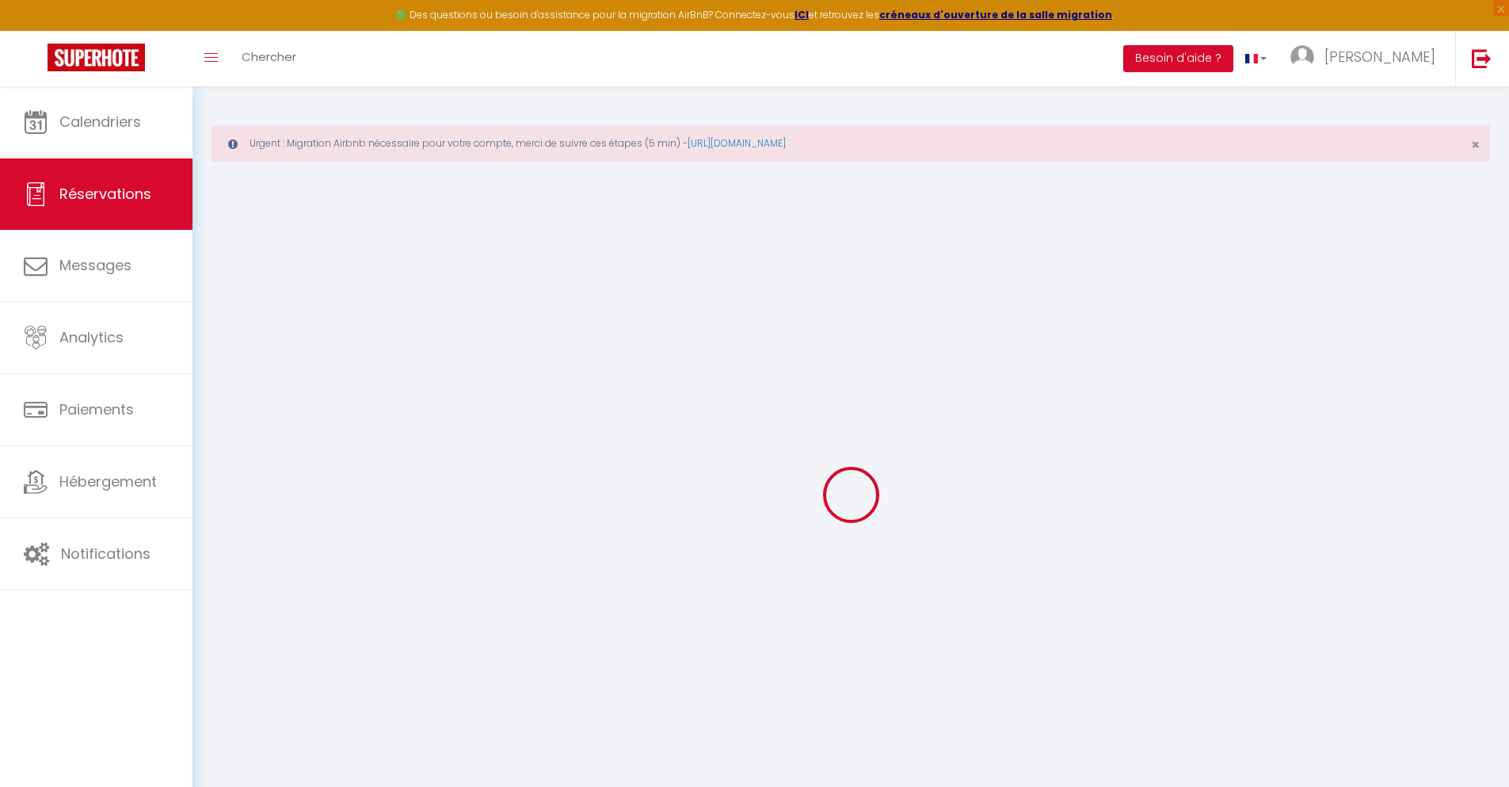
checkbox input "false"
type input "0"
select select "2"
type input "0"
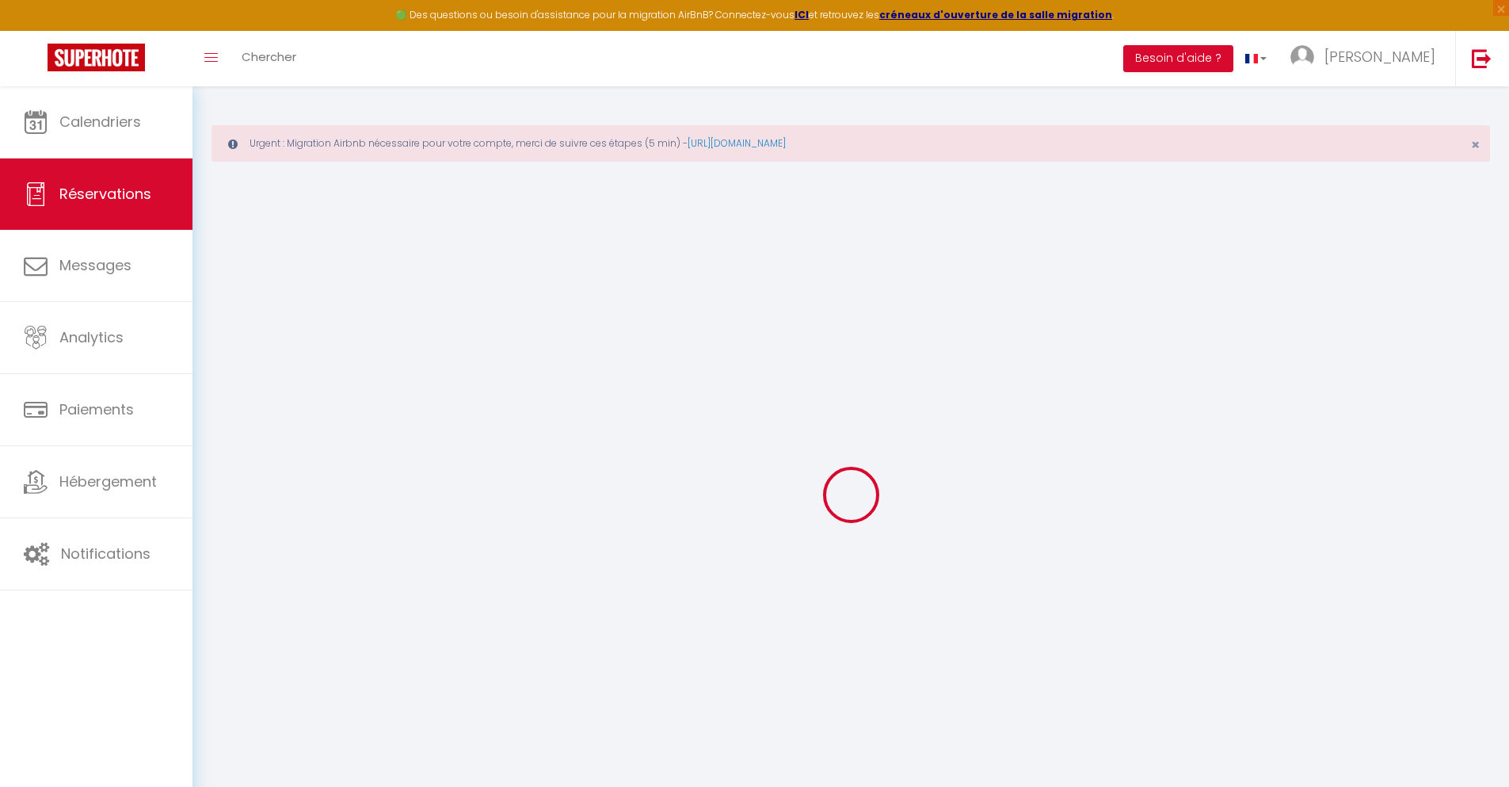
type input "0"
select select
select select "14"
checkbox input "false"
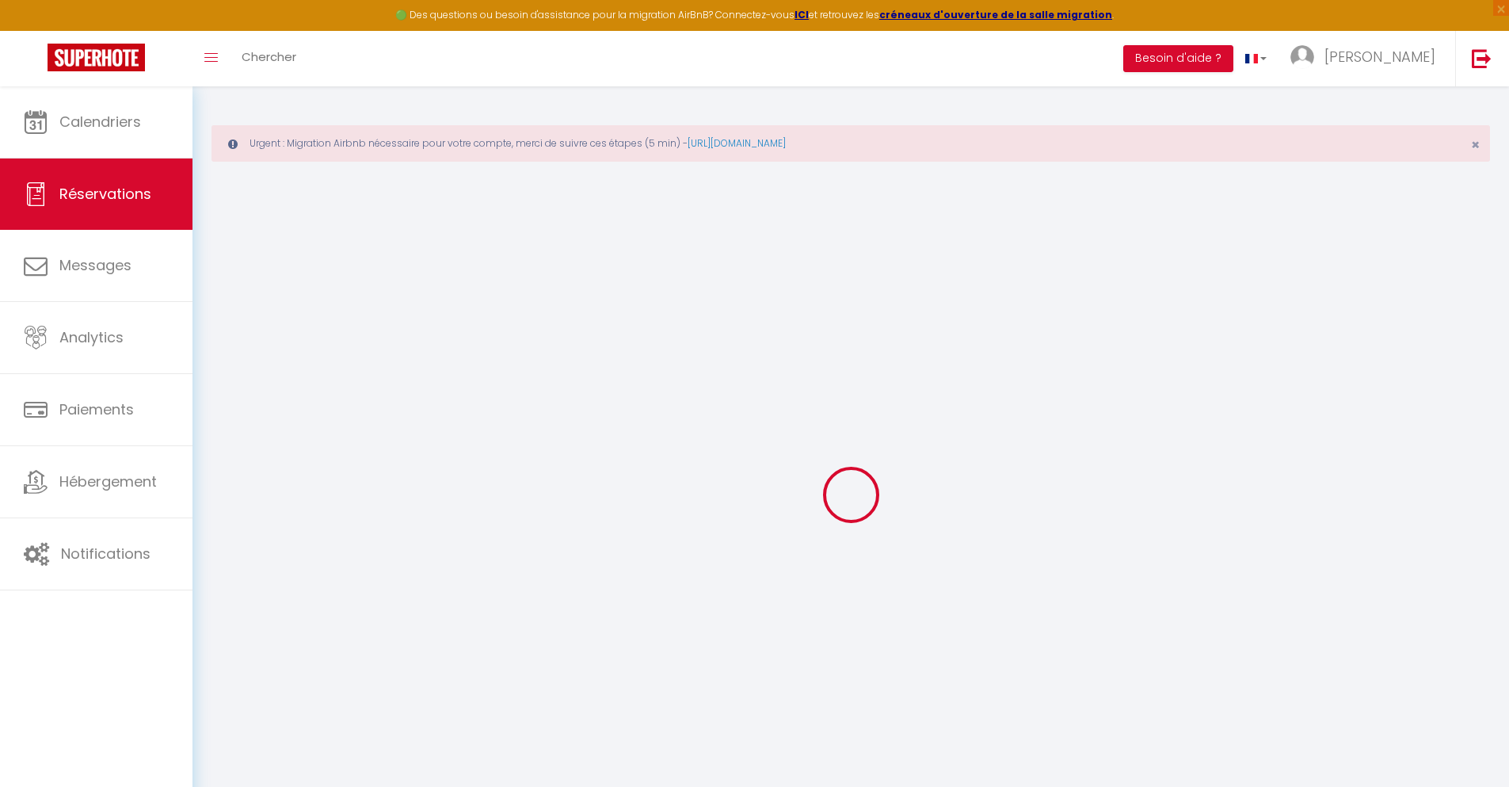
select select
checkbox input "false"
select select
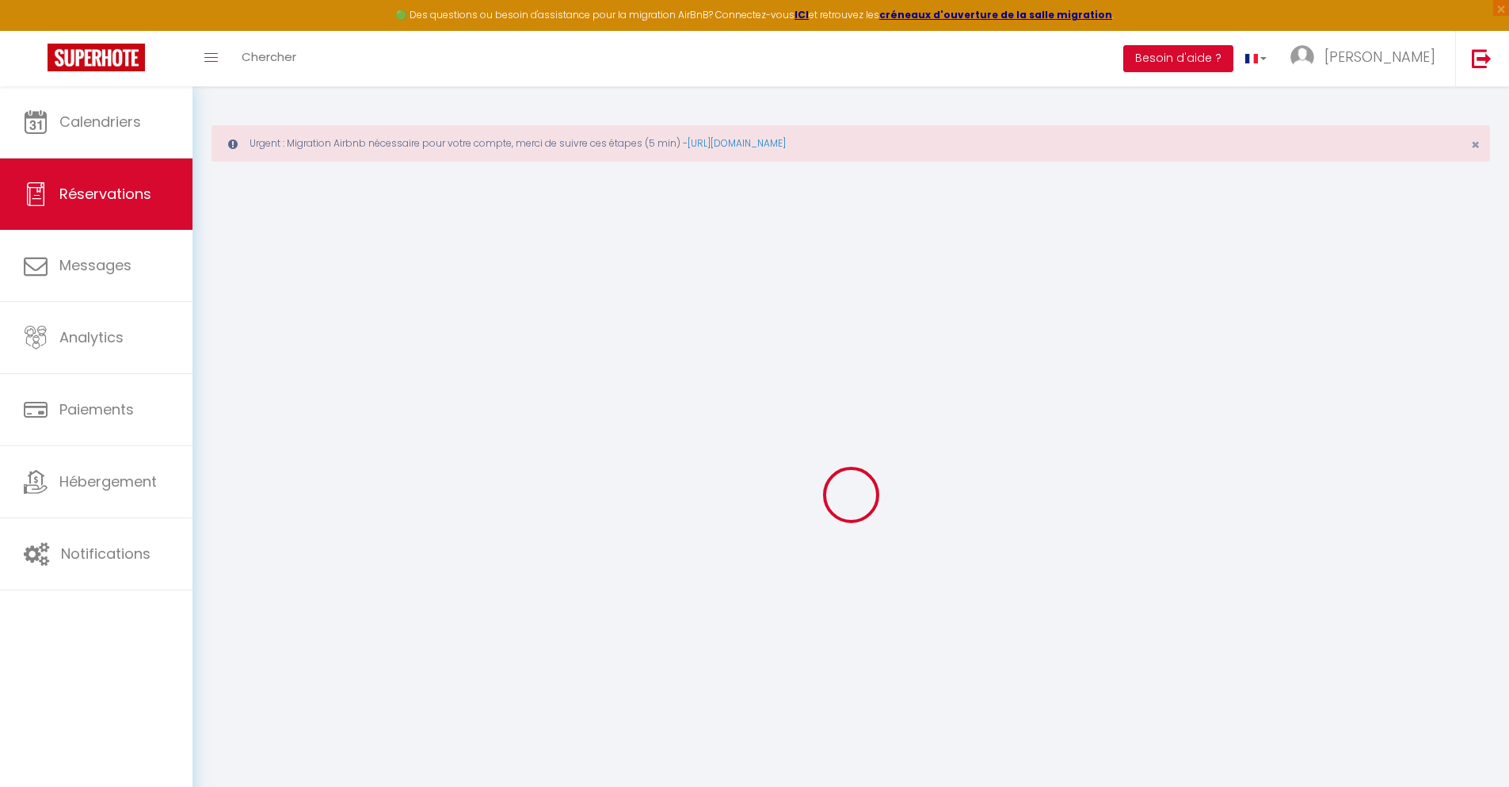
checkbox input "false"
type textarea "** THIS RESERVATION HAS BEEN PRE-PAID ** Approximate time of arrival: between 1…"
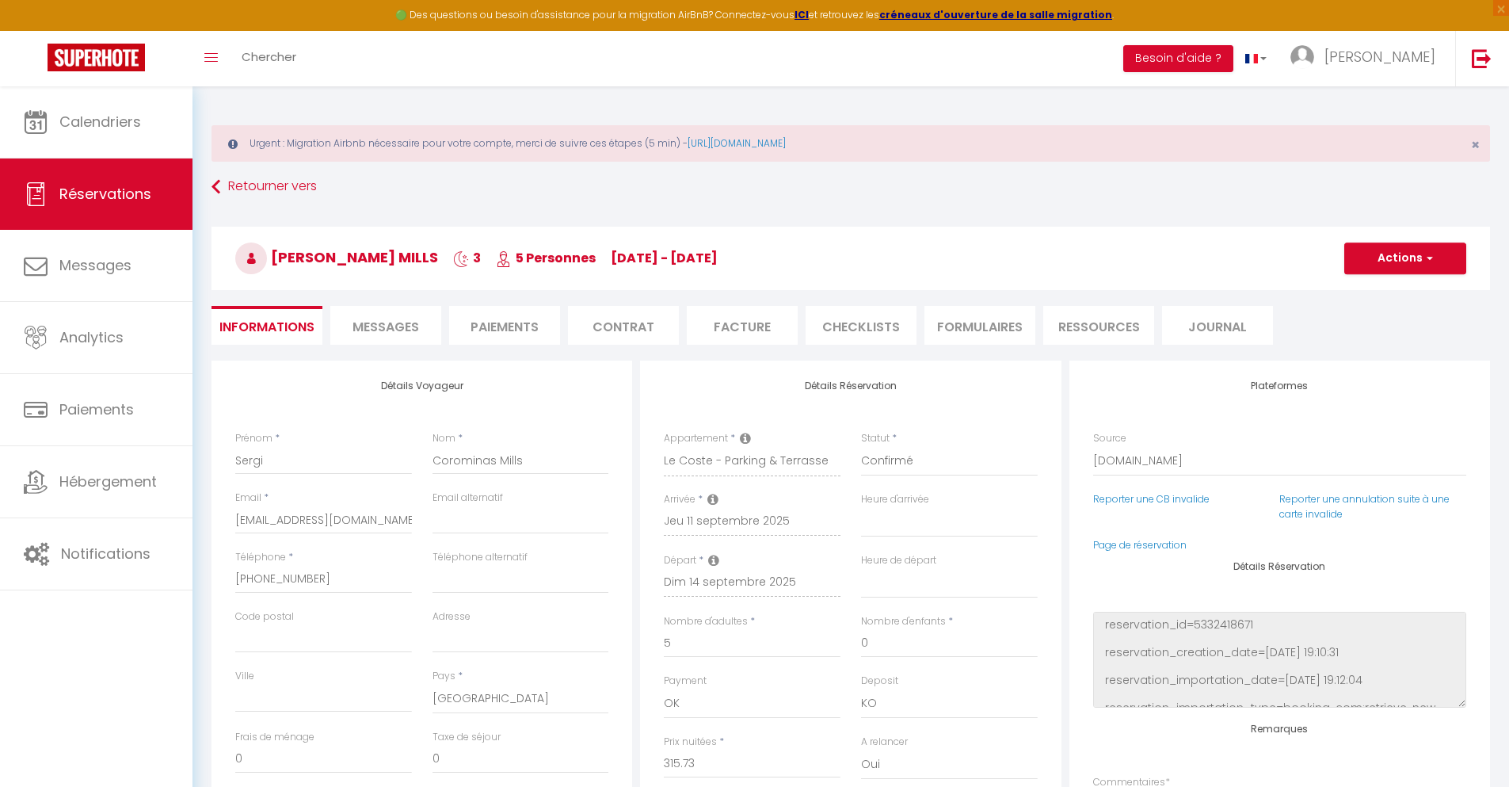
type input "85"
type input "20.67"
select select
checkbox input "false"
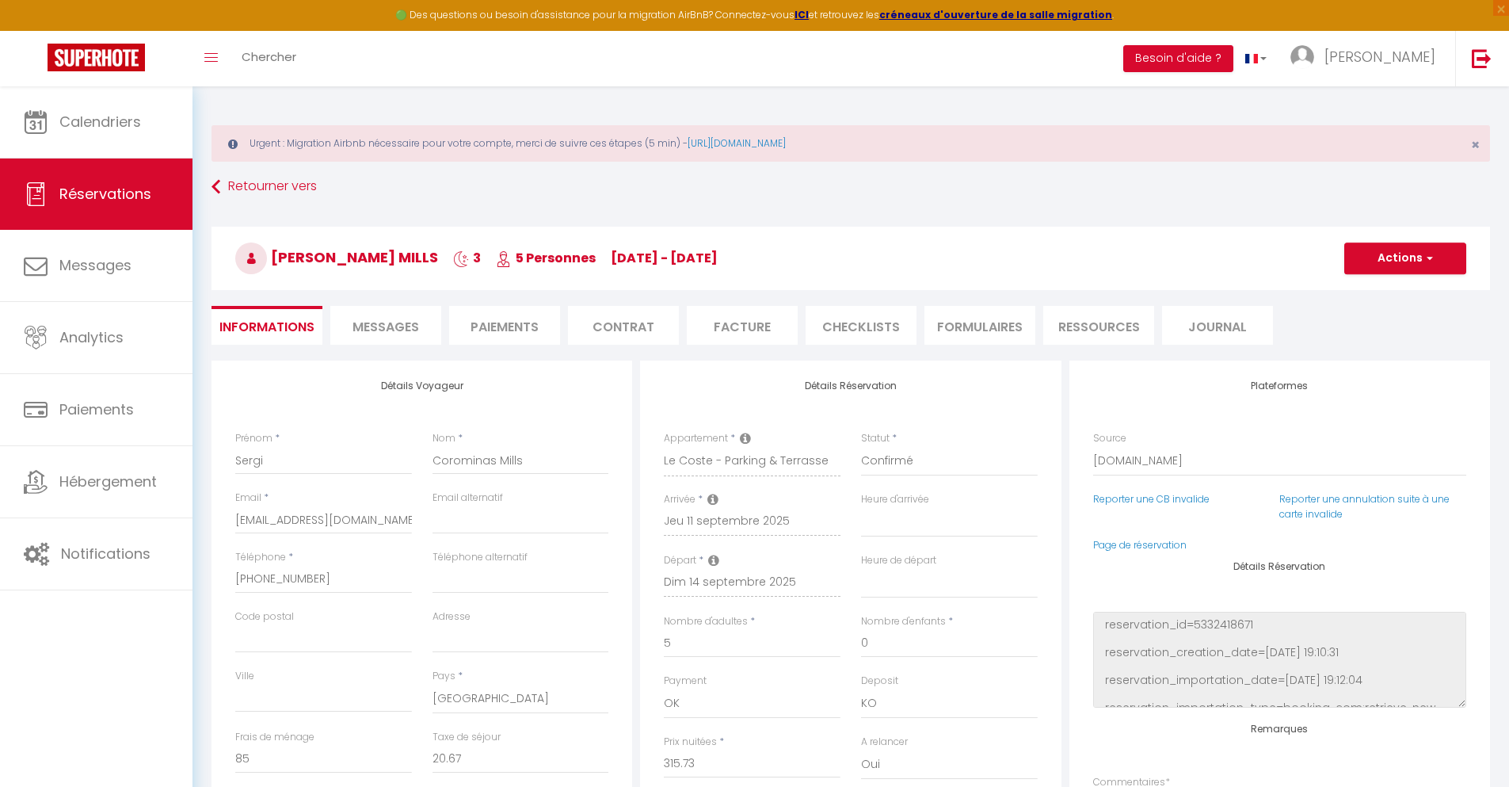
select select
